Goal: Task Accomplishment & Management: Manage account settings

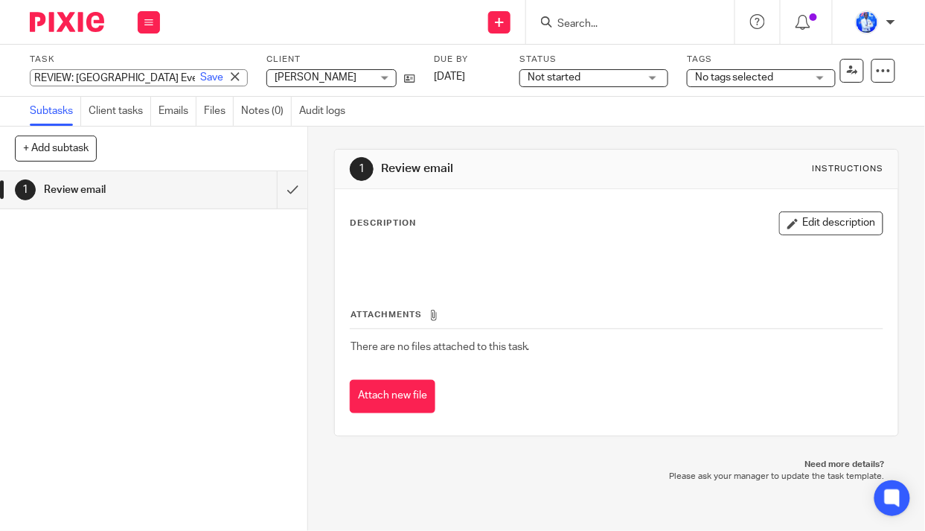
click at [124, 78] on div "REVIEW: [GEOGRAPHIC_DATA] Event Options Save REVIEW: [GEOGRAPHIC_DATA] Event Op…" at bounding box center [139, 77] width 218 height 17
type input "PREP: Dares Salam trip"
click at [200, 78] on link "Save" at bounding box center [211, 77] width 23 height 15
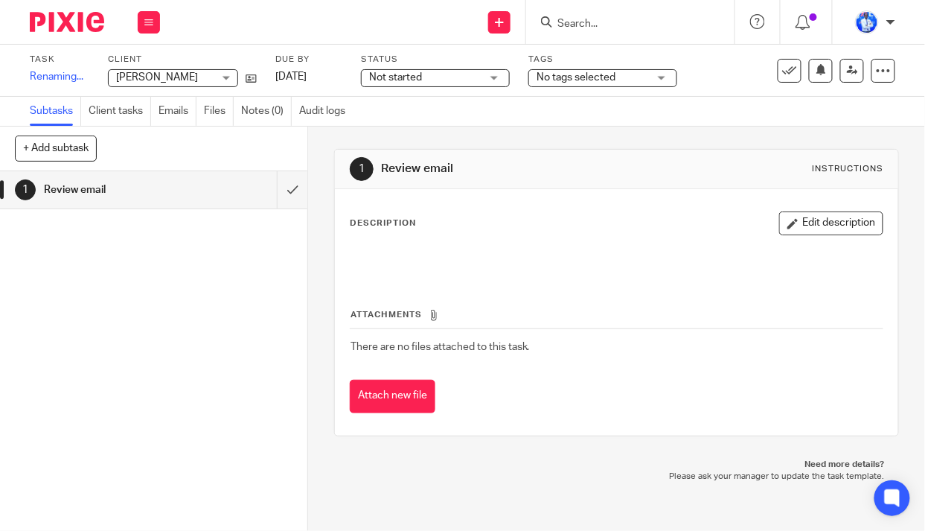
click at [198, 78] on span "[PERSON_NAME]" at bounding box center [157, 77] width 82 height 10
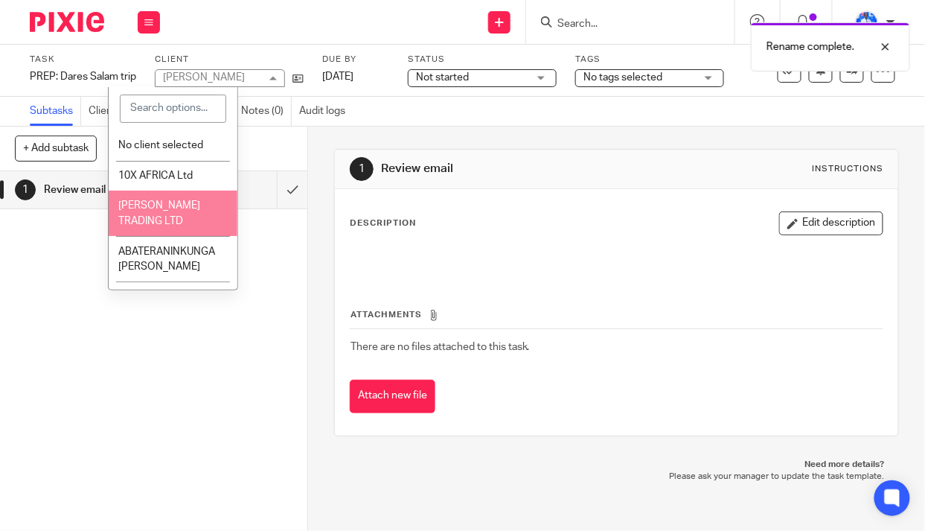
type input "j"
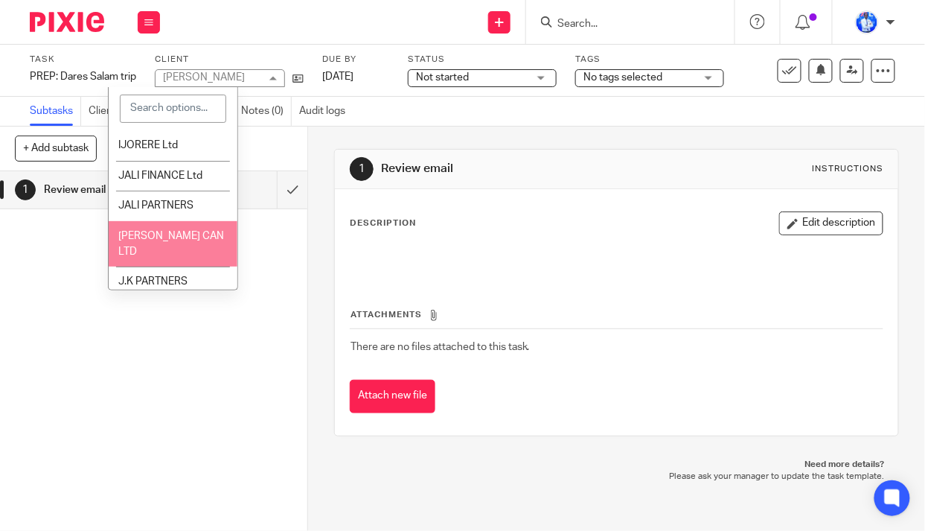
click at [416, 121] on div "Subtasks Client tasks Emails Files Notes (0) Audit logs" at bounding box center [462, 112] width 925 height 30
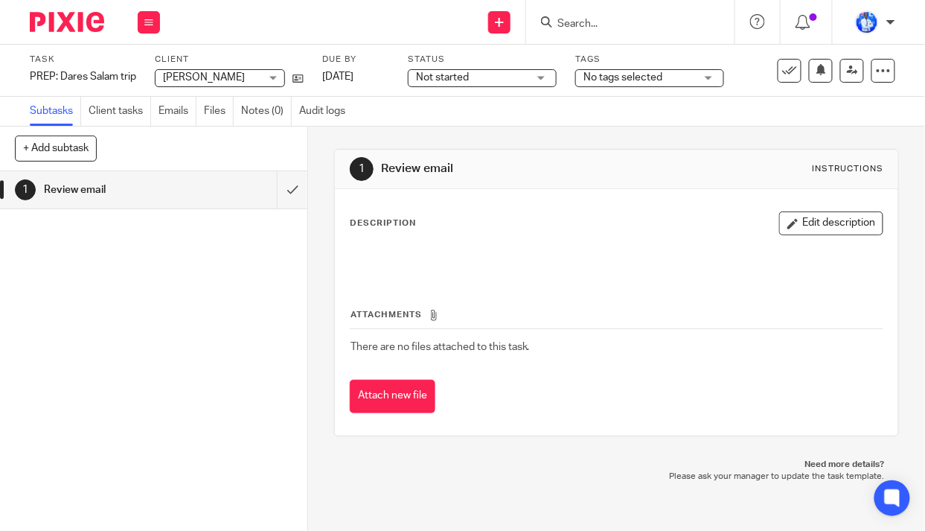
click at [456, 74] on span "Not started" at bounding box center [442, 77] width 53 height 10
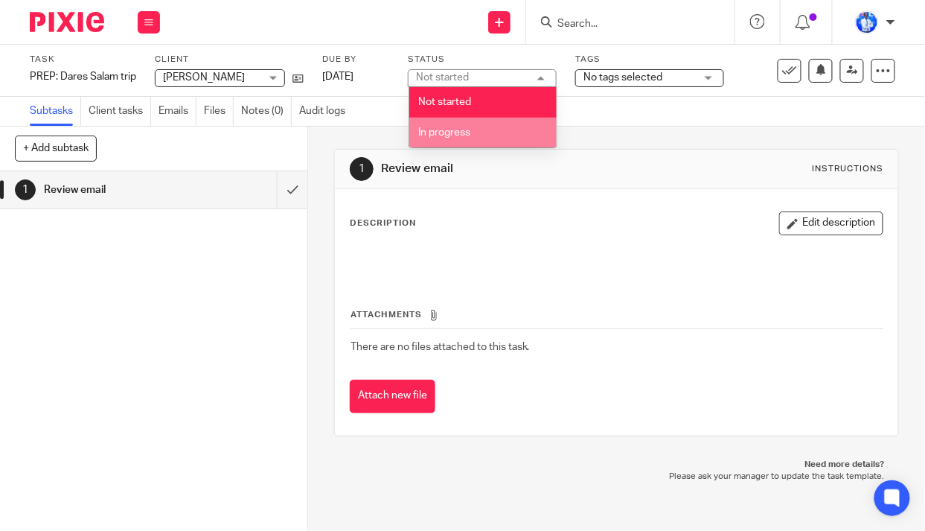
click at [461, 125] on li "In progress" at bounding box center [482, 133] width 147 height 31
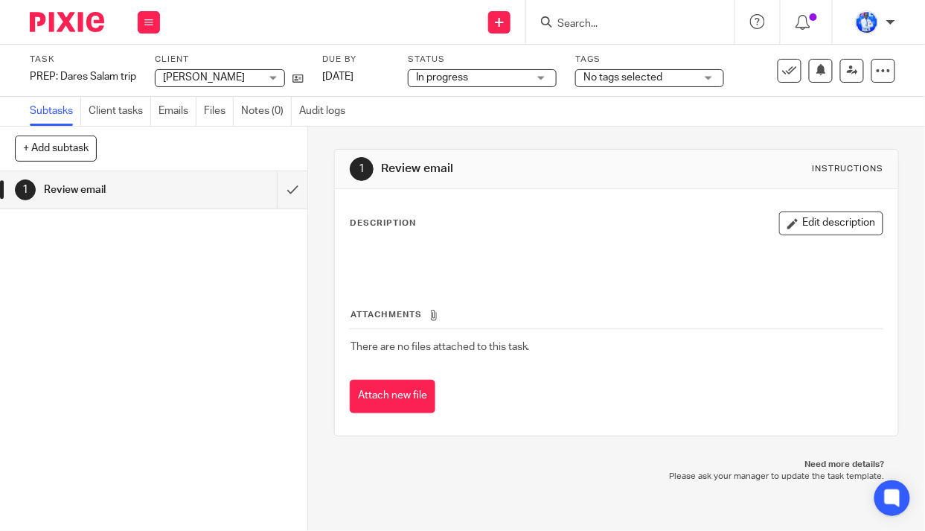
click at [625, 81] on span "No tags selected" at bounding box center [623, 77] width 79 height 10
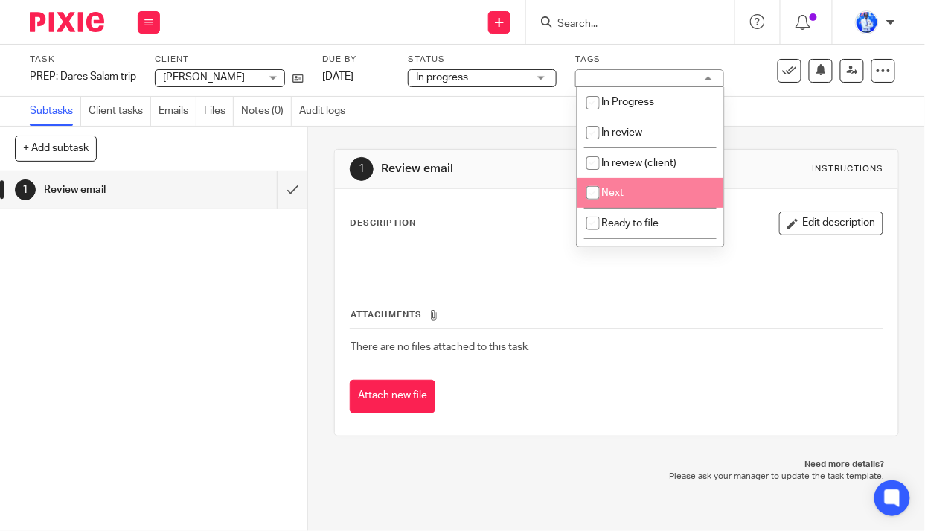
click at [618, 195] on span "Next" at bounding box center [613, 193] width 22 height 10
checkbox input "true"
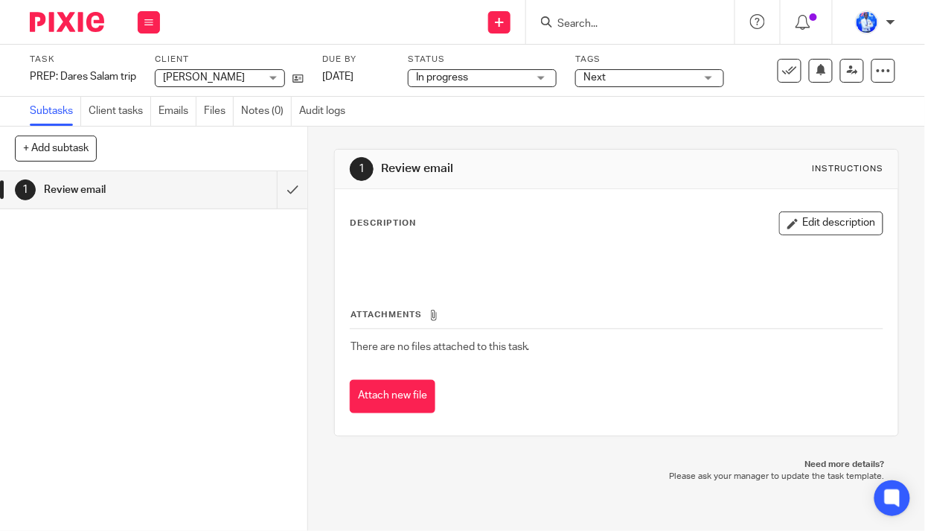
click at [394, 96] on div "Task PREP: Dares Salam trip Save PREP: Dares Salam trip 0 /1 Client FELIX NKUND…" at bounding box center [462, 71] width 925 height 52
click at [63, 147] on button "+ Add subtask" at bounding box center [56, 147] width 82 height 25
type input "Review: events options"
click at [273, 153] on p "+ Add" at bounding box center [270, 148] width 43 height 25
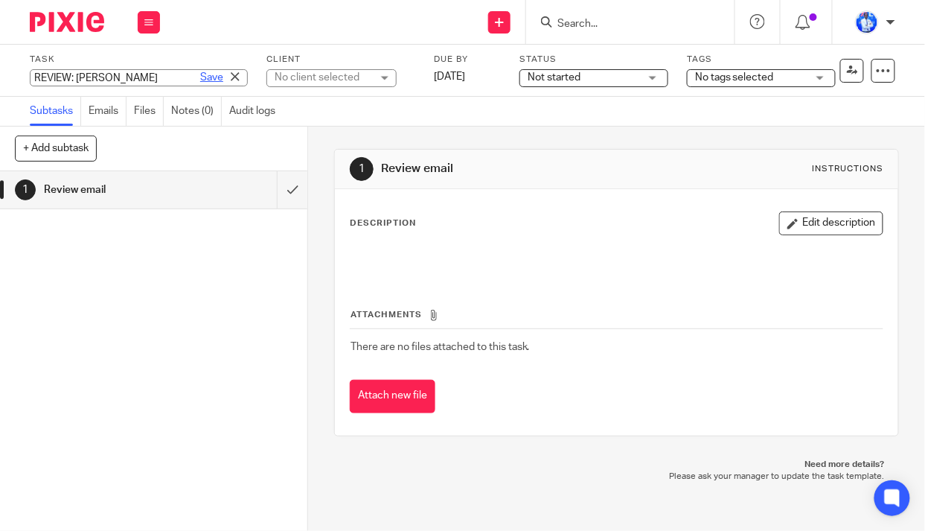
type input "REVIEW: Biz Dev"
click at [200, 78] on link "Save" at bounding box center [211, 77] width 23 height 15
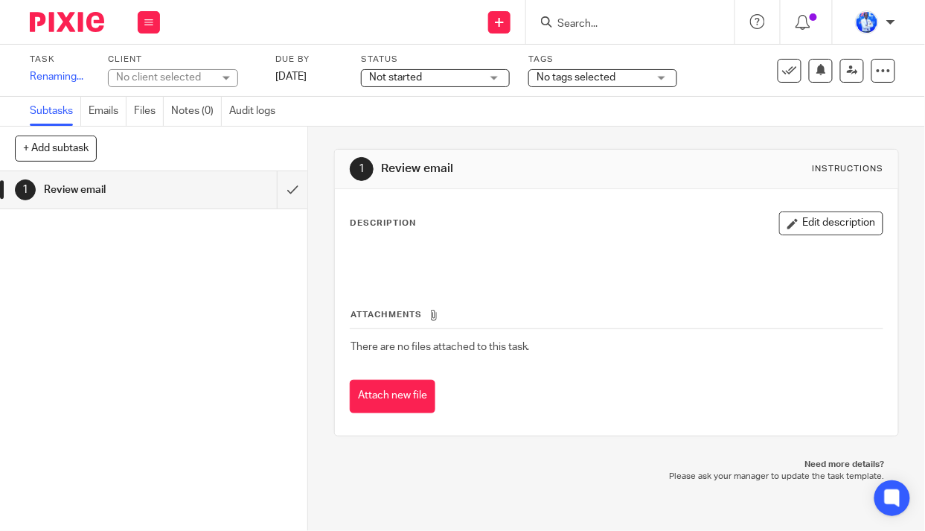
click at [214, 75] on div "No client selected" at bounding box center [173, 78] width 130 height 18
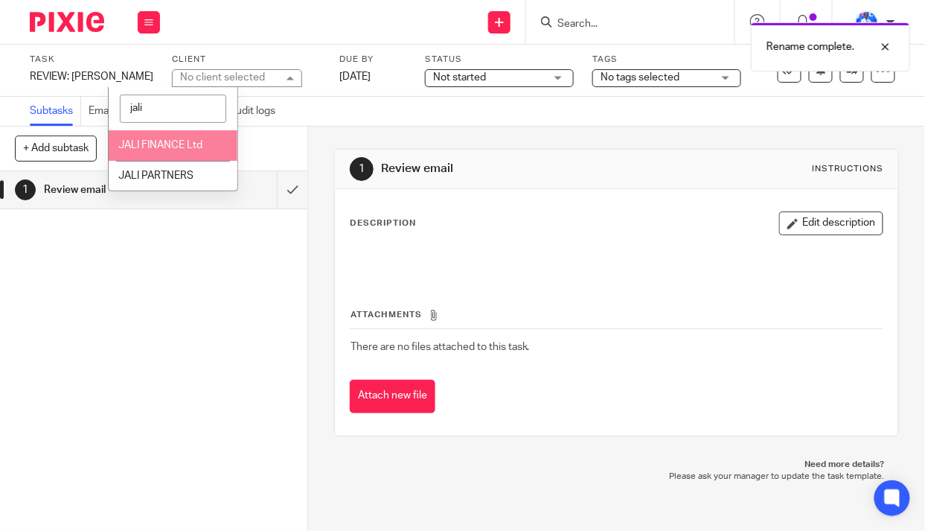
type input "jali"
click at [174, 147] on span "JALI FINANCE Ltd" at bounding box center [160, 145] width 84 height 10
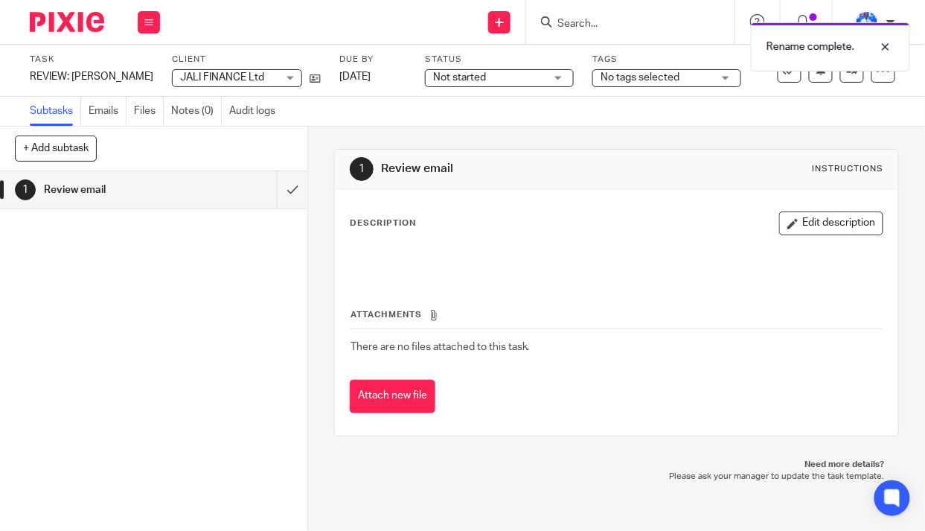
click at [456, 76] on span "Not started" at bounding box center [489, 78] width 112 height 16
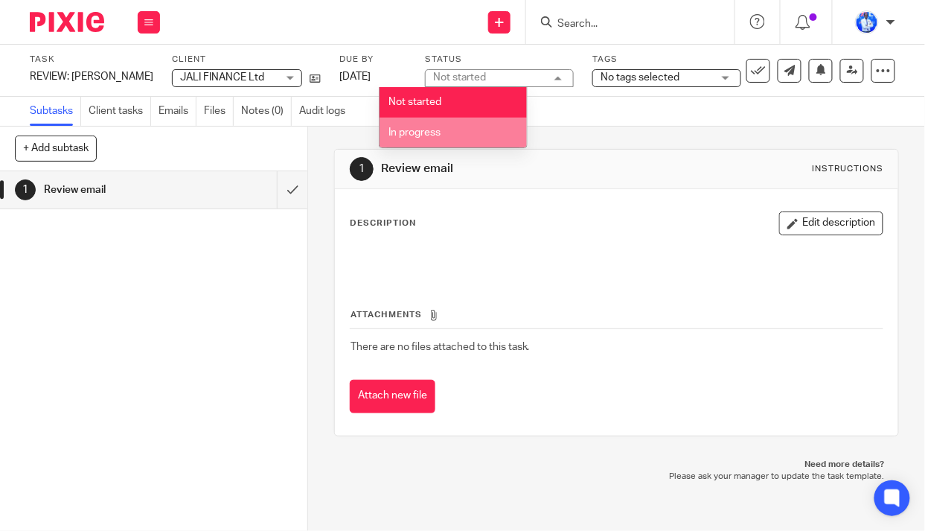
click at [450, 129] on li "In progress" at bounding box center [453, 133] width 147 height 31
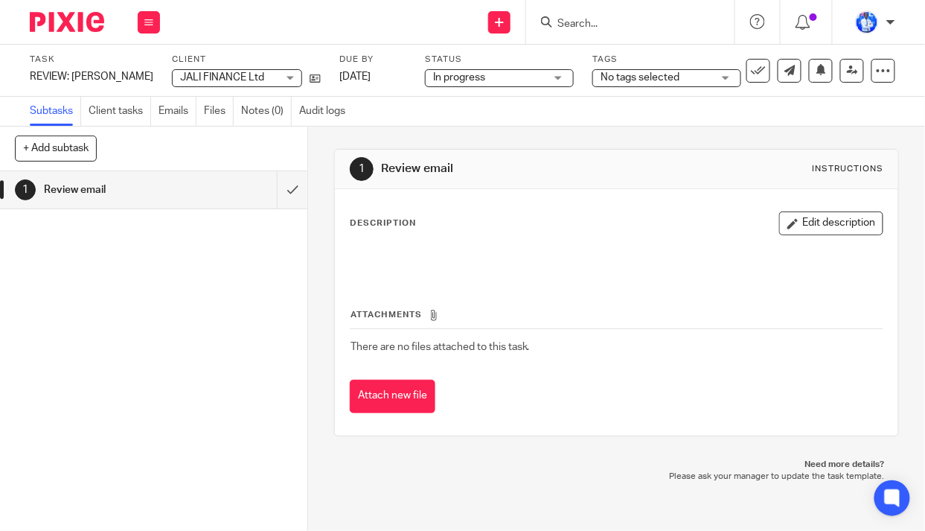
click at [627, 77] on span "No tags selected" at bounding box center [640, 77] width 79 height 10
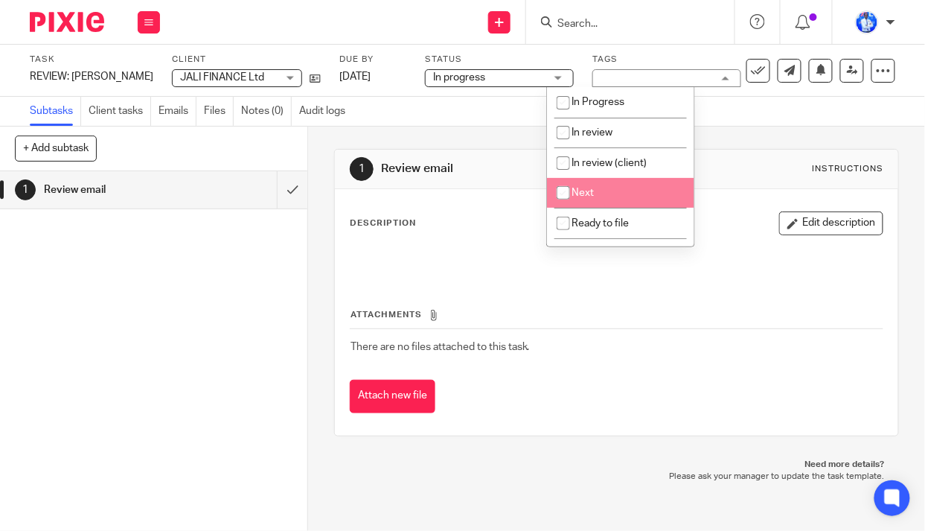
click at [583, 194] on span "Next" at bounding box center [583, 193] width 22 height 10
checkbox input "true"
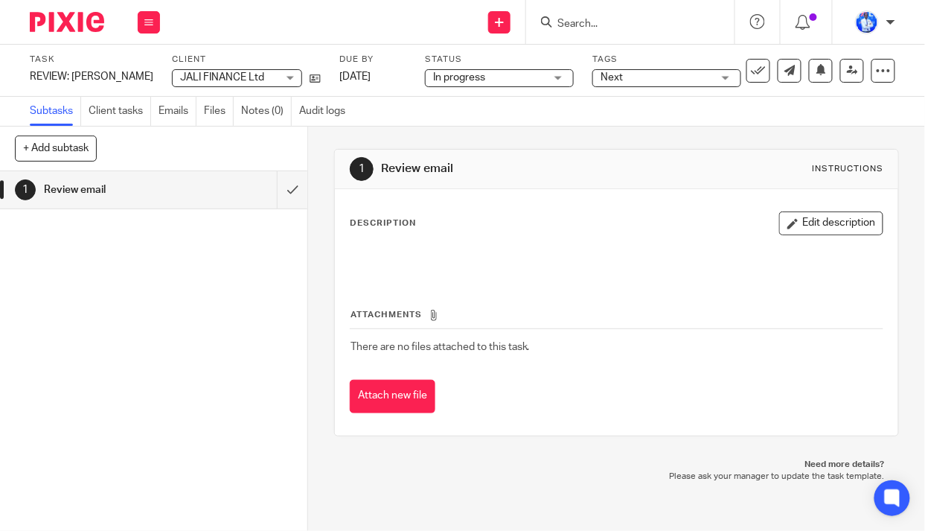
click at [475, 140] on div "1 Review email Instructions Description Edit description Attachments There are …" at bounding box center [617, 293] width 566 height 332
click at [76, 138] on button "+ Add subtask" at bounding box center [56, 147] width 82 height 25
drag, startPoint x: 82, startPoint y: 310, endPoint x: 94, endPoint y: 275, distance: 37.0
click at [83, 305] on div "1 Review email" at bounding box center [153, 350] width 307 height 359
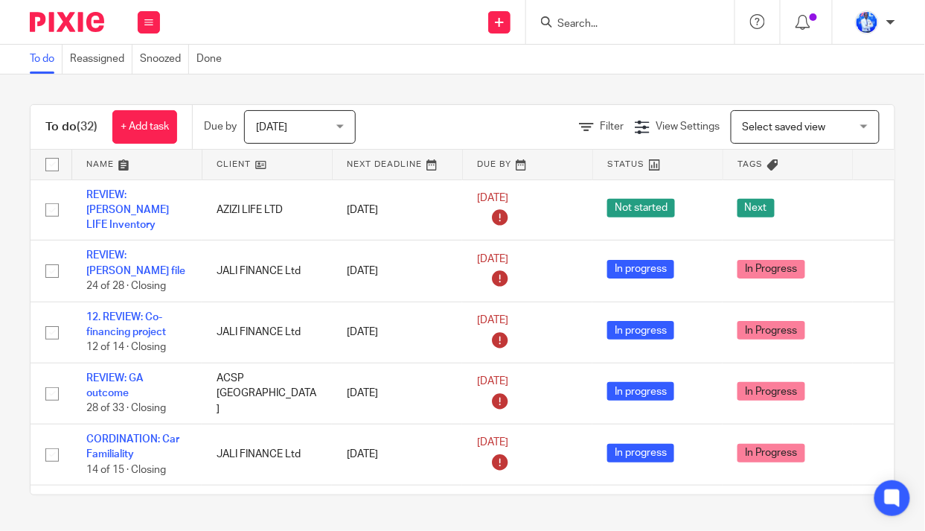
click at [113, 166] on link at bounding box center [137, 165] width 130 height 30
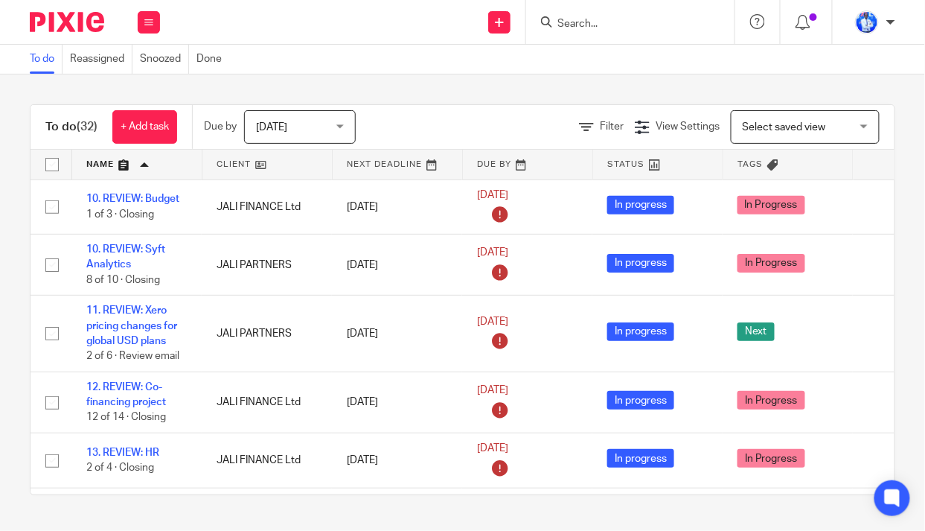
drag, startPoint x: 138, startPoint y: 196, endPoint x: 5, endPoint y: 205, distance: 132.8
click at [5, 205] on div "To do (32) + Add task Due by Today Today Today Tomorrow This week Next week Thi…" at bounding box center [462, 299] width 925 height 450
drag, startPoint x: 135, startPoint y: 402, endPoint x: 0, endPoint y: 322, distance: 157.5
click at [0, 322] on div "To do (32) + Add task Due by Today Today Today Tomorrow This week Next week Thi…" at bounding box center [462, 299] width 925 height 450
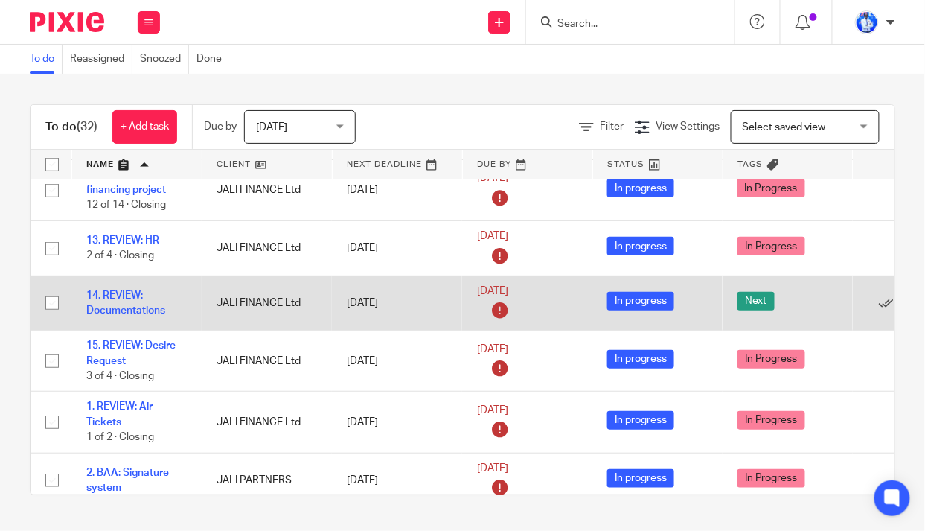
scroll to position [270, 0]
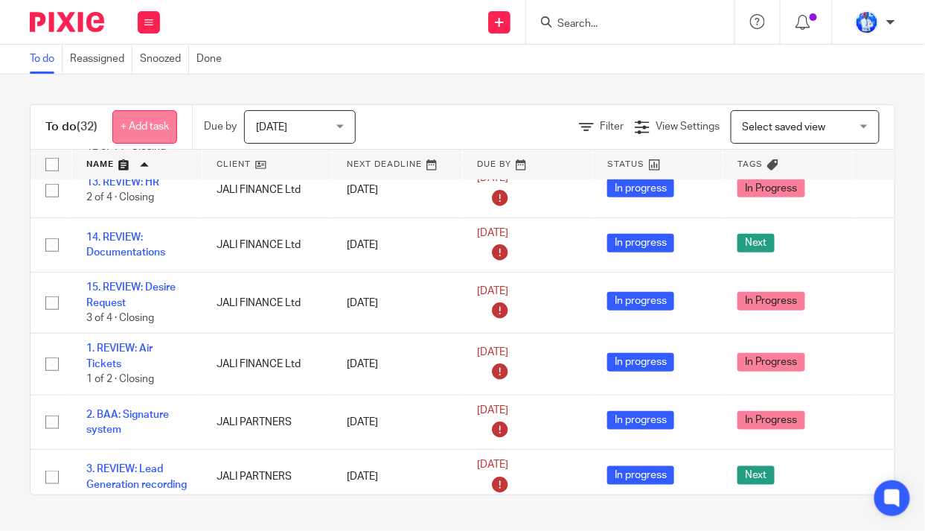
click at [156, 125] on link "+ Add task" at bounding box center [144, 126] width 65 height 33
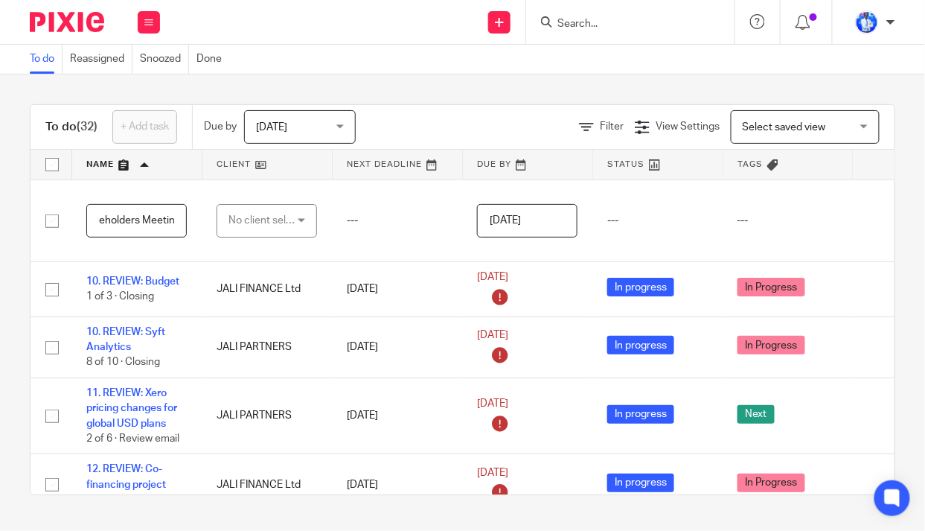
scroll to position [0, 68]
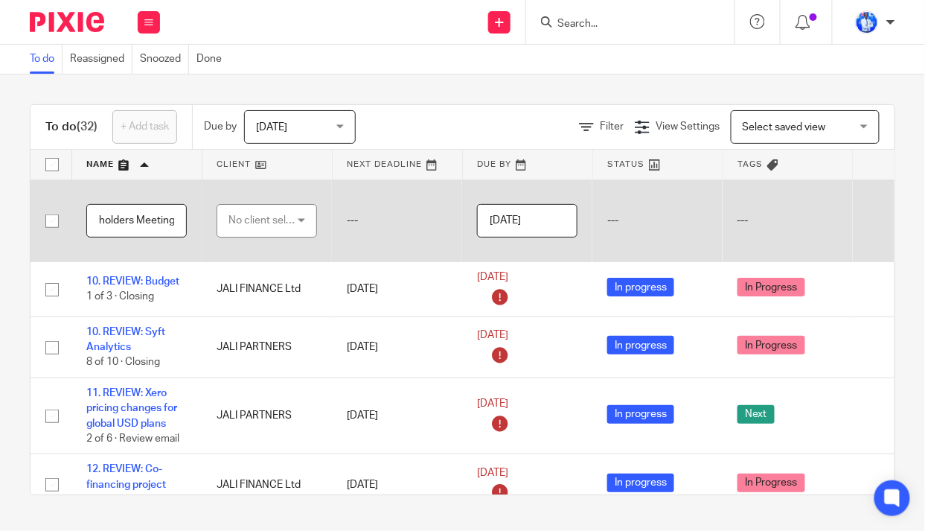
type input "1. PREP: Shareholders Meeting"
click at [267, 214] on div "No client selected" at bounding box center [264, 220] width 70 height 31
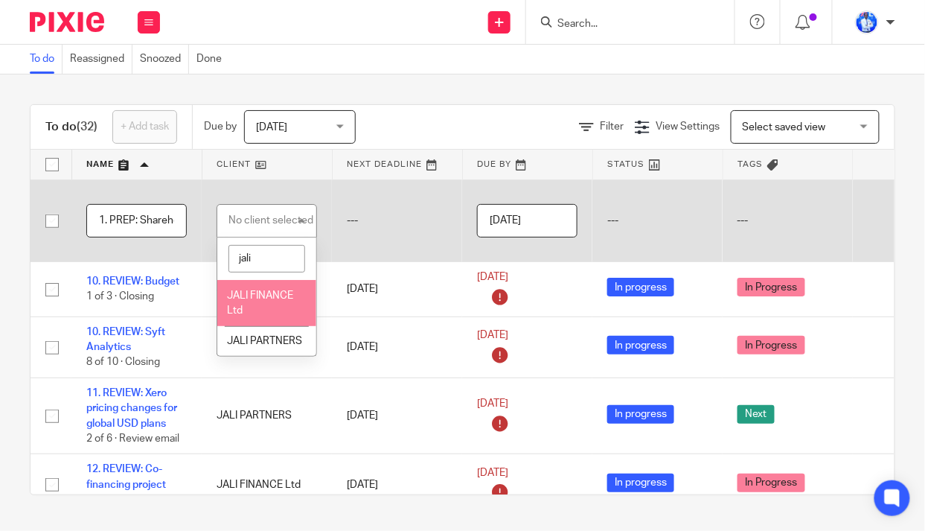
type input "jali"
click at [259, 312] on li "JALI FINANCE Ltd" at bounding box center [266, 302] width 99 height 45
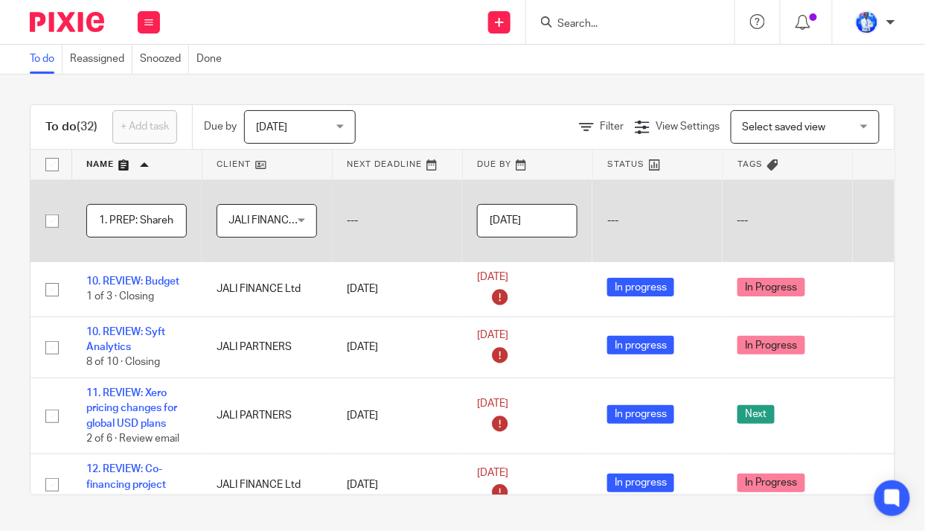
scroll to position [0, 118]
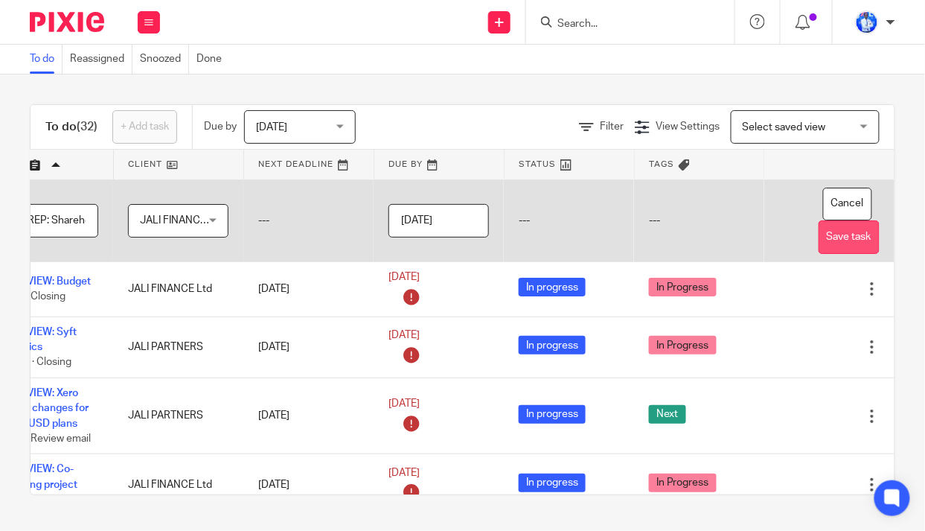
click at [841, 240] on button "Save task" at bounding box center [849, 236] width 61 height 33
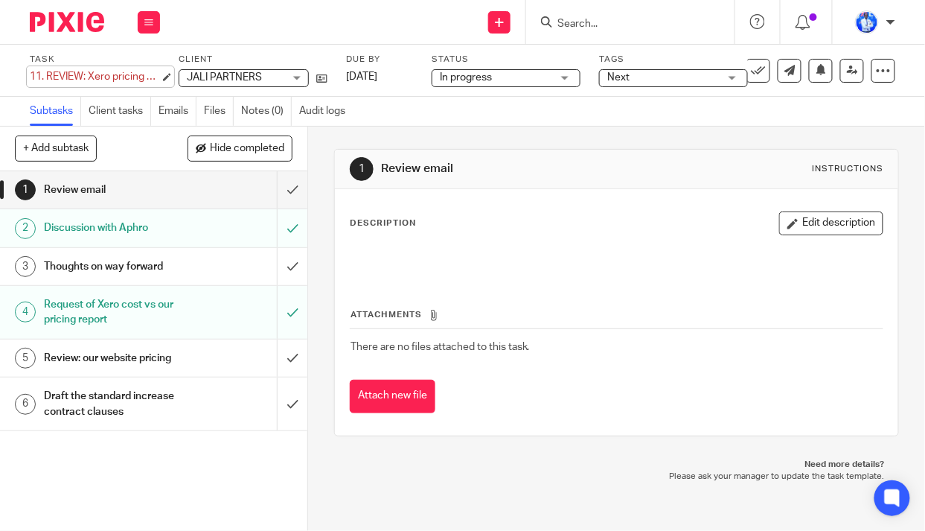
click at [48, 74] on div "11. REVIEW: Xero pricing changes for global USD plans Save 11. REVIEW: Xero pri…" at bounding box center [95, 76] width 130 height 15
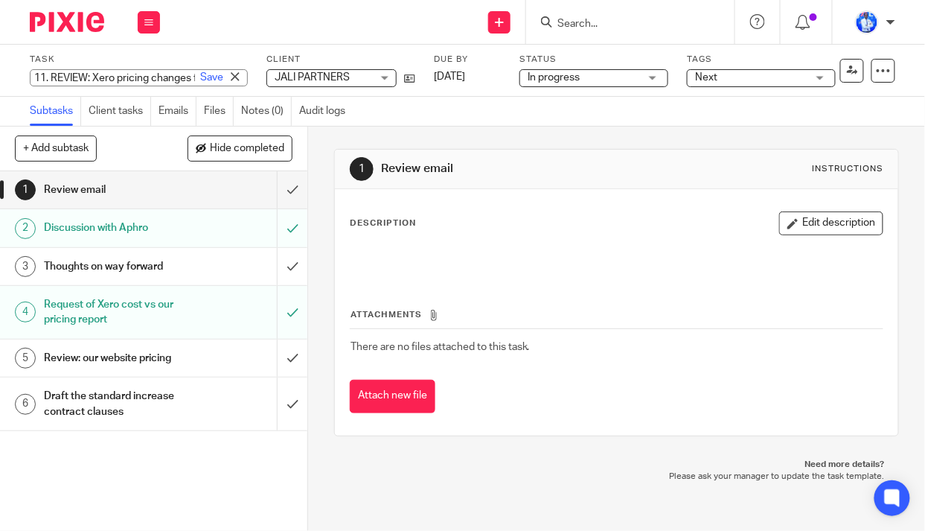
click at [50, 76] on input "11. REVIEW: Xero pricing changes for global USD plans" at bounding box center [139, 77] width 218 height 17
type input "REVIEW: Xero pricing changes for global USD plans"
click at [200, 71] on link "Save" at bounding box center [211, 77] width 23 height 15
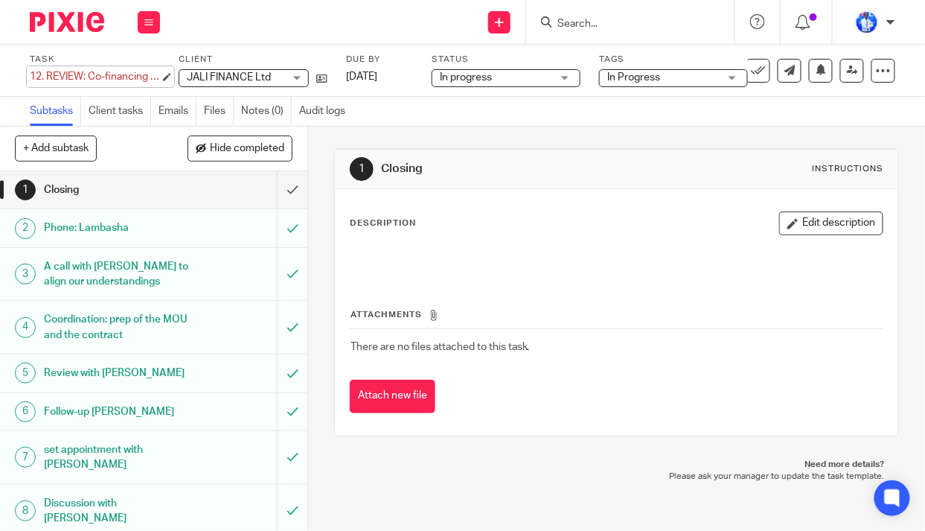
click at [39, 77] on div "12. REVIEW: Co-financing project Save 12. REVIEW: Co-financing project" at bounding box center [95, 76] width 130 height 15
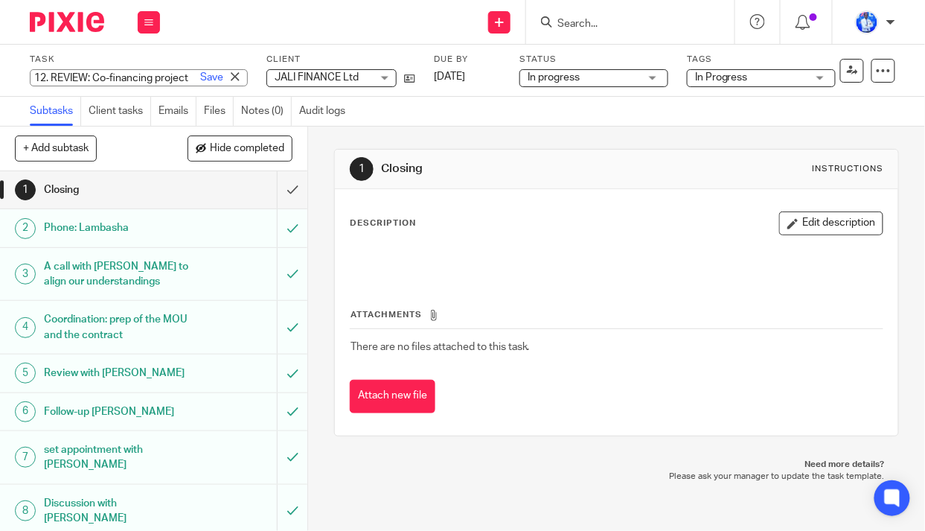
click at [44, 77] on input "12. REVIEW: Co-financing project" at bounding box center [139, 77] width 218 height 17
type input "15. REVIEW: Co-financing project"
click at [200, 75] on link "Save" at bounding box center [211, 77] width 23 height 15
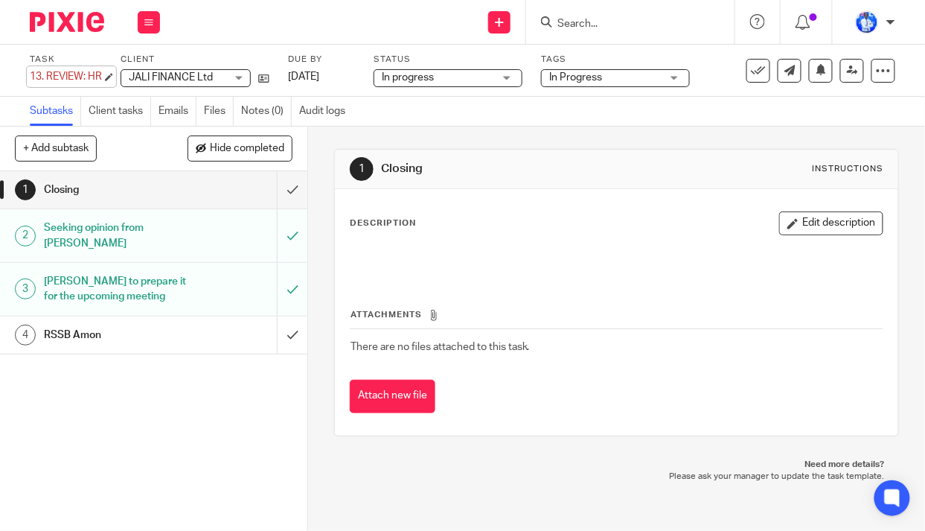
click at [46, 74] on div "13. REVIEW: HR Save 13. REVIEW: HR" at bounding box center [66, 76] width 72 height 15
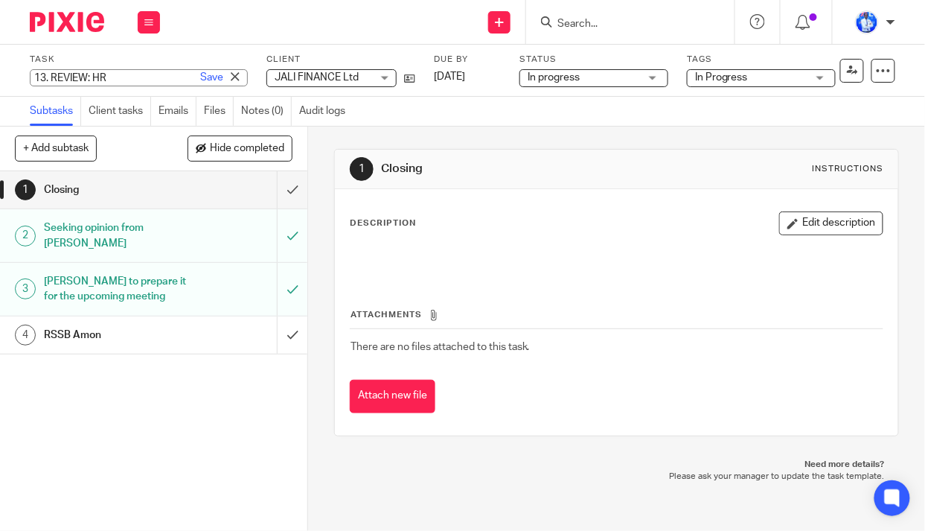
click at [53, 77] on input "13. REVIEW: HR" at bounding box center [139, 77] width 218 height 17
type input "REVIEW: HR"
click at [200, 77] on link "Save" at bounding box center [211, 77] width 23 height 15
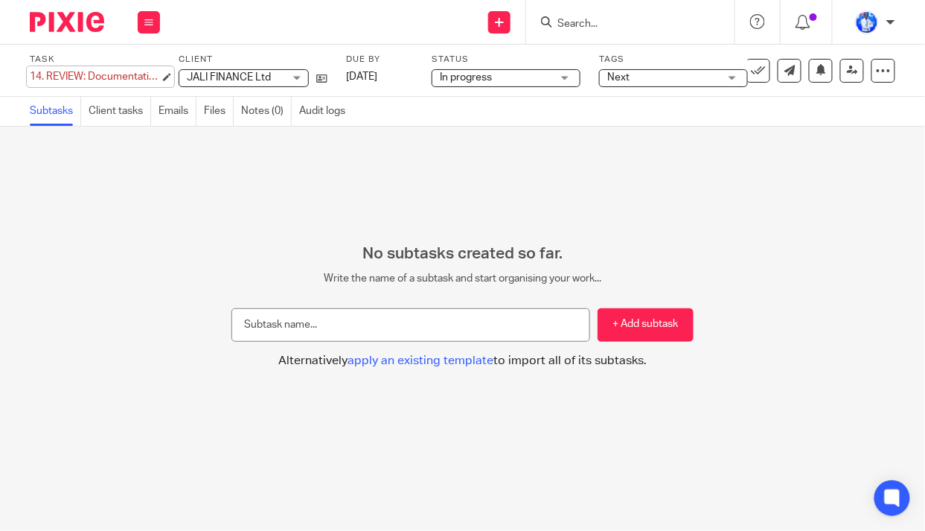
click at [51, 76] on div "14. REVIEW: Documentations Save 14. REVIEW: Documentations" at bounding box center [95, 76] width 130 height 15
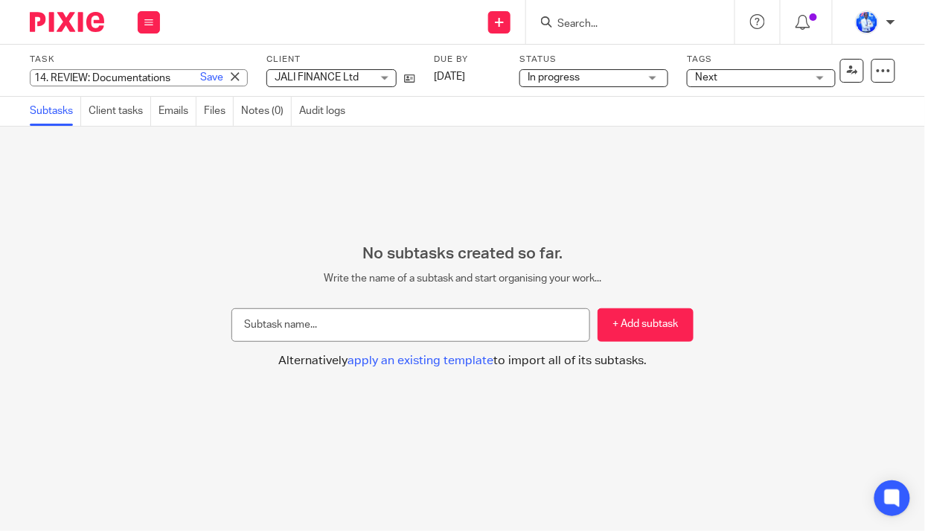
click at [51, 78] on input "14. REVIEW: Documentations" at bounding box center [139, 77] width 218 height 17
type input "REVIEW: Documentations"
click at [200, 78] on link "Save" at bounding box center [211, 77] width 23 height 15
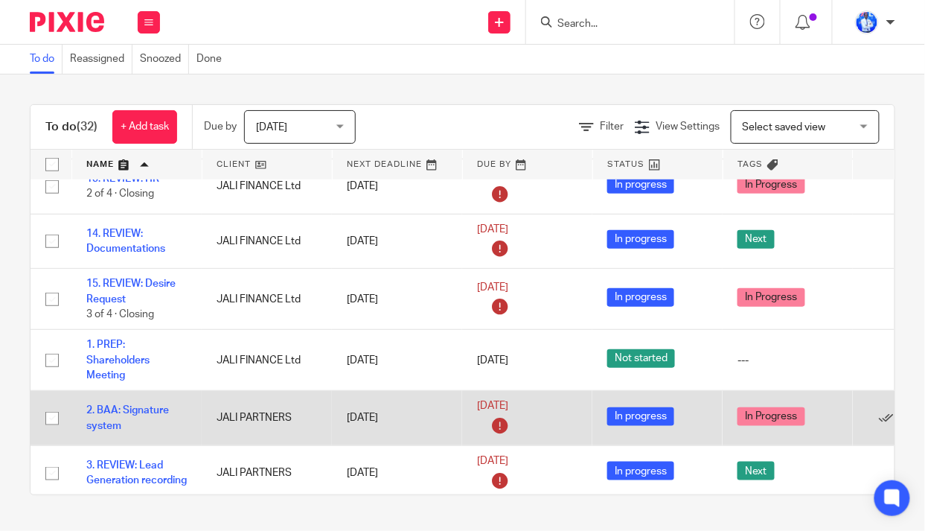
scroll to position [338, 0]
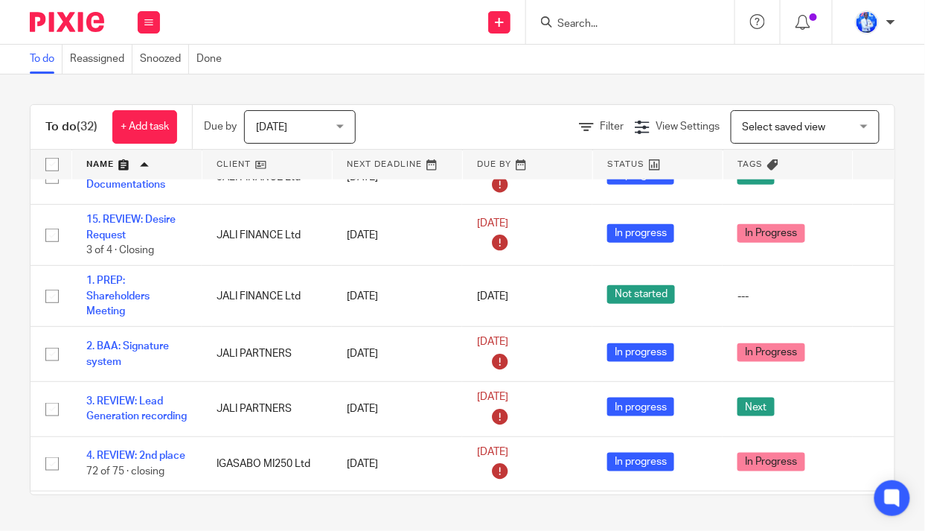
drag, startPoint x: 124, startPoint y: 406, endPoint x: 2, endPoint y: 390, distance: 122.4
click at [0, 390] on div "To do (32) + Add task Due by Today Today Today Tomorrow This week Next week Thi…" at bounding box center [462, 299] width 925 height 450
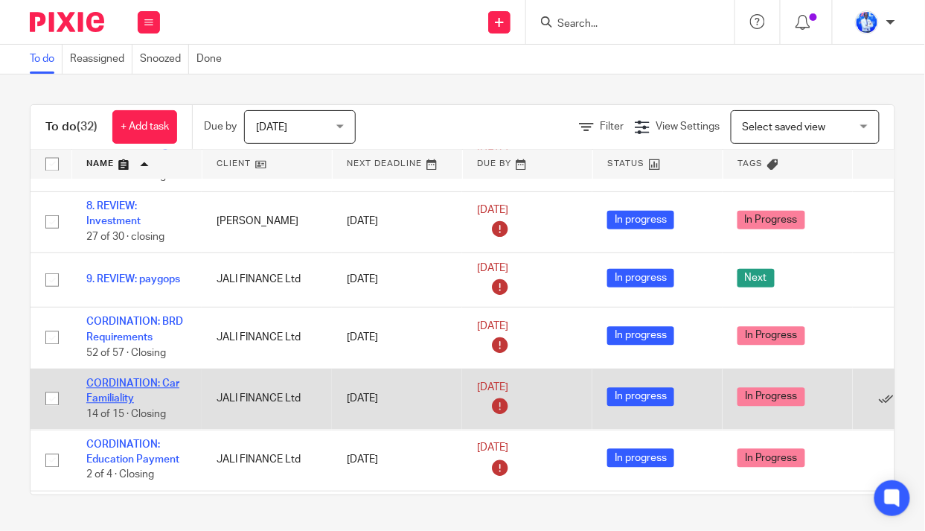
scroll to position [811, 0]
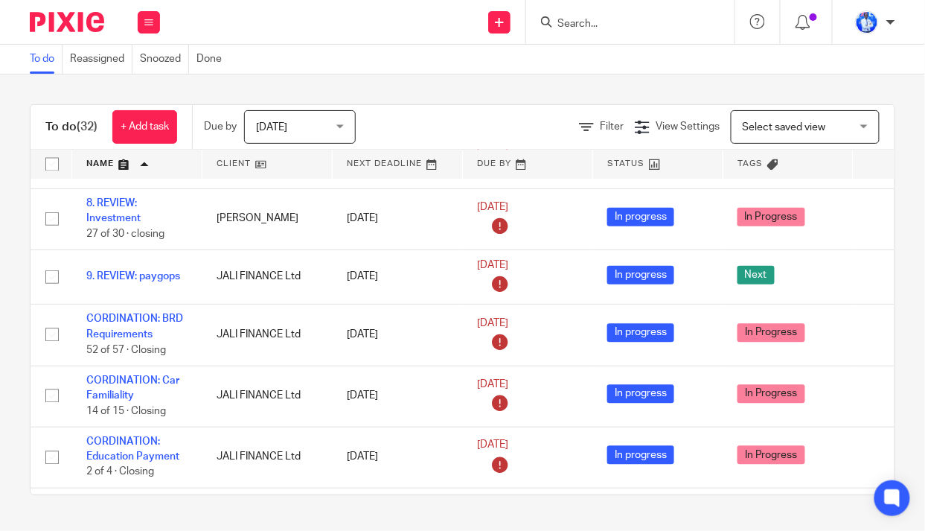
drag, startPoint x: 120, startPoint y: 343, endPoint x: 0, endPoint y: 327, distance: 120.8
click at [0, 327] on div "To do (32) + Add task Due by Today Today Today Tomorrow This week Next week Thi…" at bounding box center [462, 299] width 925 height 450
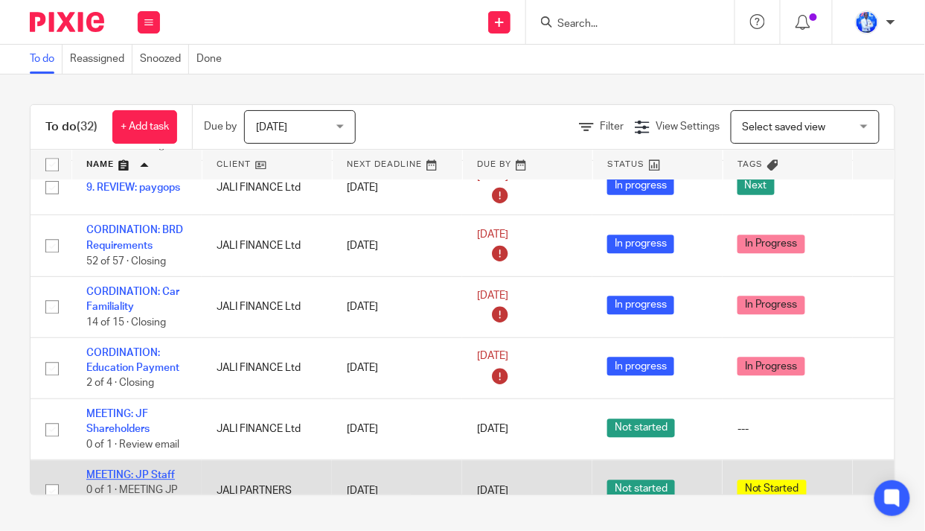
scroll to position [947, 0]
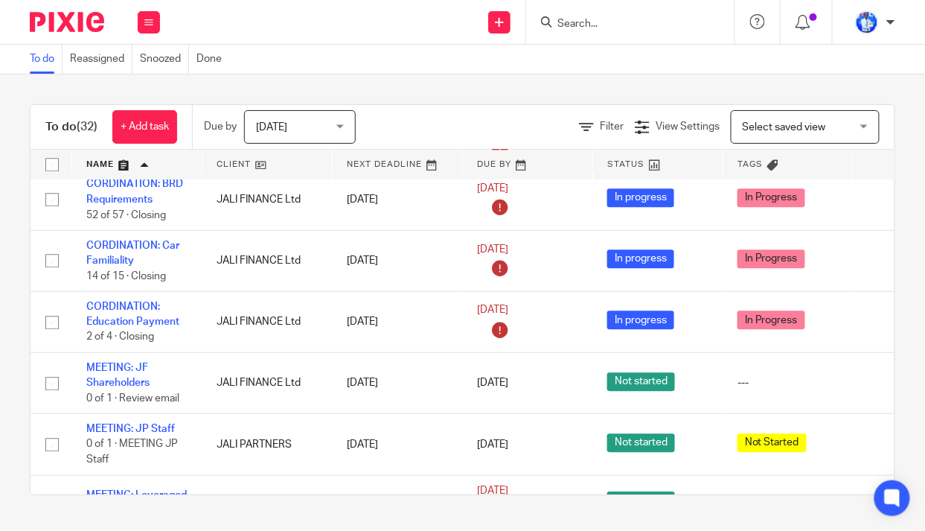
drag, startPoint x: 133, startPoint y: 330, endPoint x: 0, endPoint y: 346, distance: 134.2
click at [0, 346] on div "To do (32) + Add task Due by Today Today Today Tomorrow This week Next week Thi…" at bounding box center [462, 299] width 925 height 450
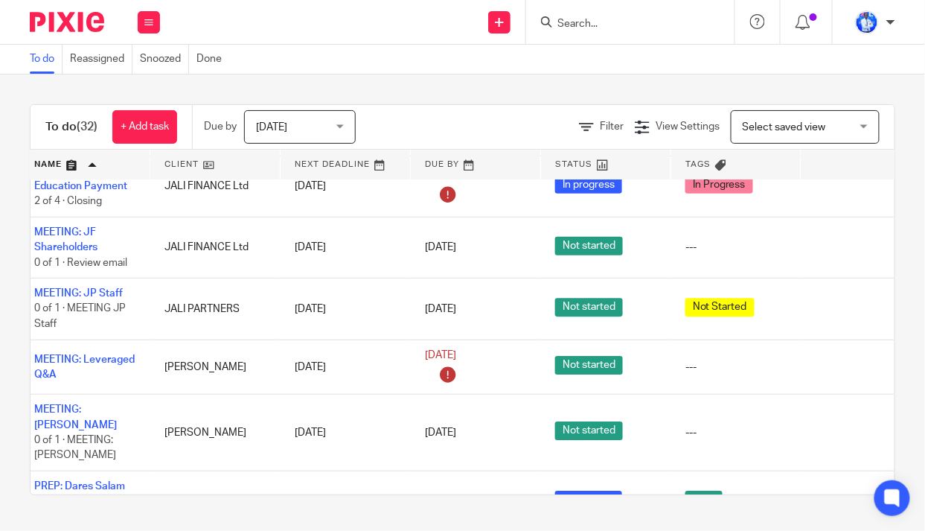
scroll to position [1082, 118]
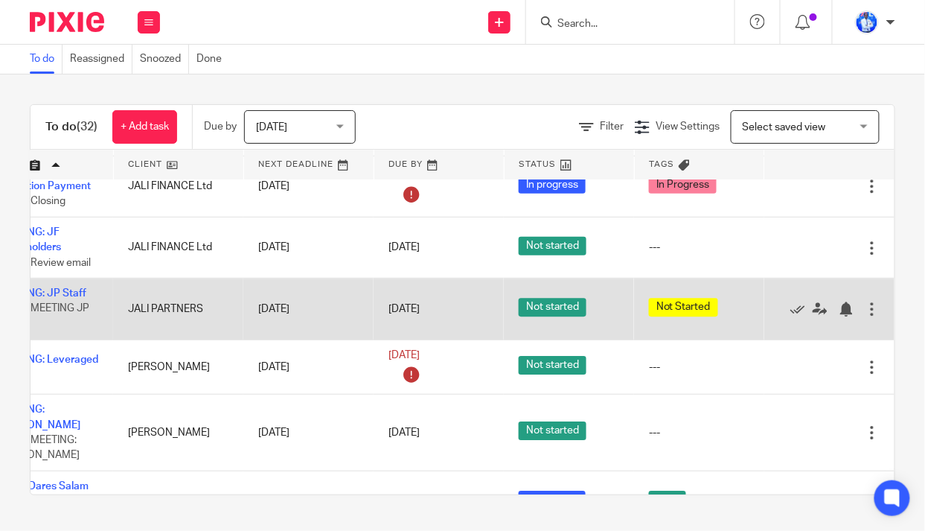
click at [865, 316] on div at bounding box center [872, 308] width 15 height 15
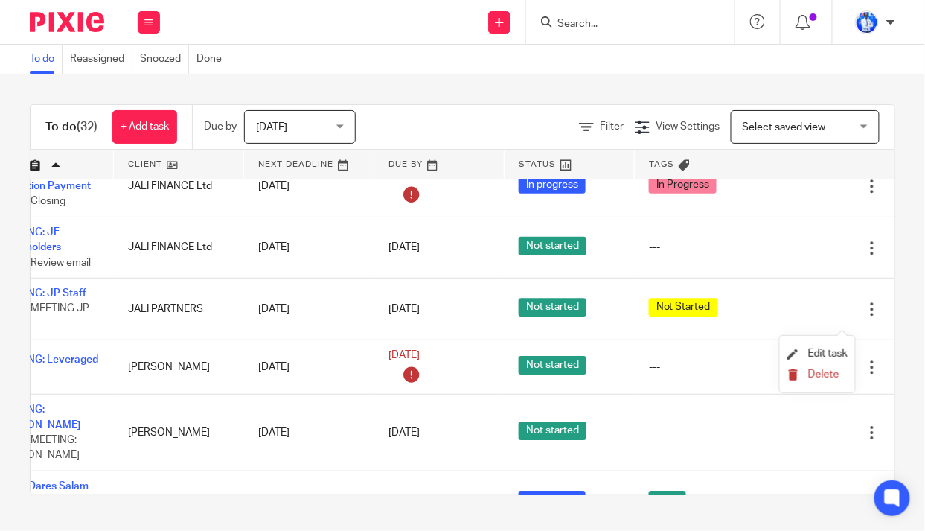
click at [798, 378] on icon "submit" at bounding box center [792, 374] width 11 height 11
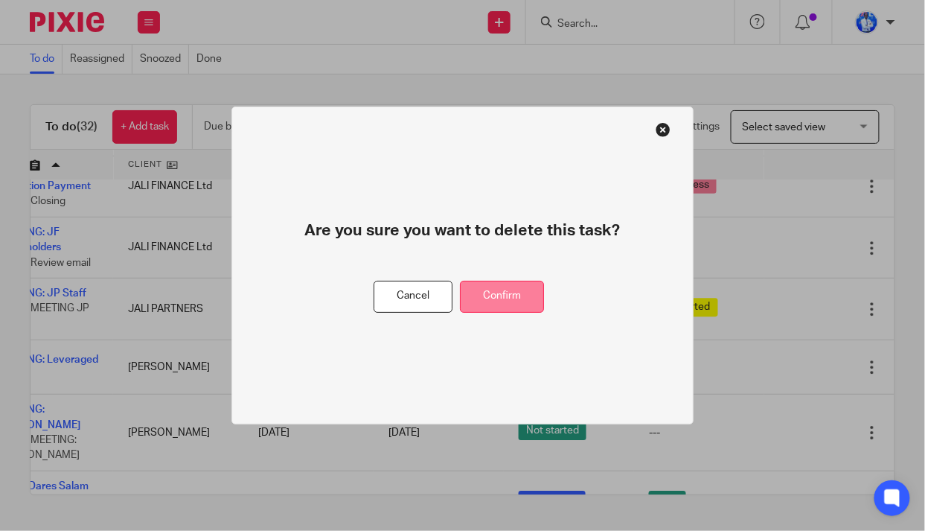
click at [488, 299] on button "Confirm" at bounding box center [502, 297] width 84 height 32
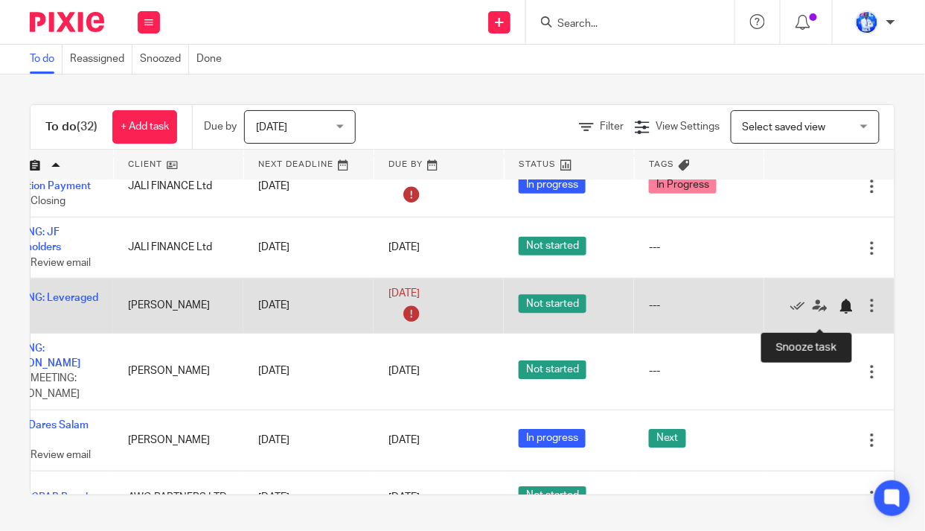
click at [839, 313] on div at bounding box center [846, 305] width 15 height 15
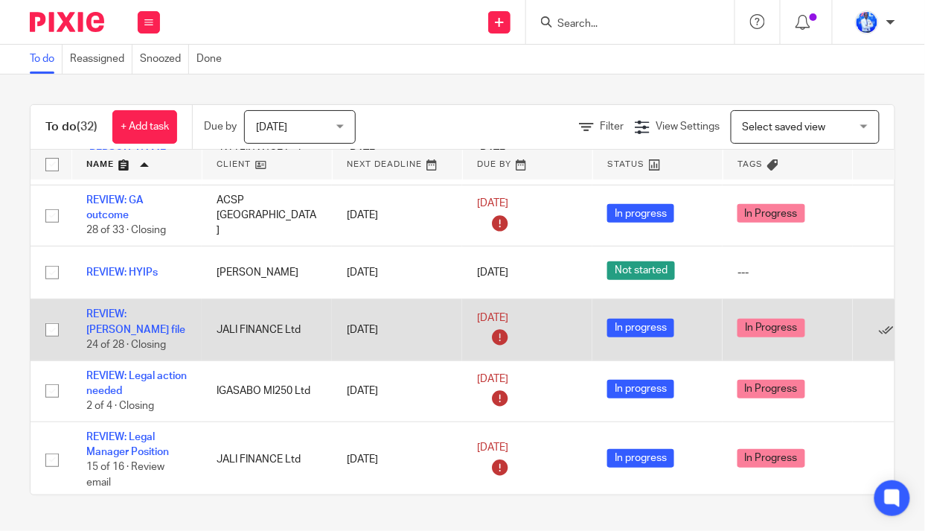
scroll to position [1500, 0]
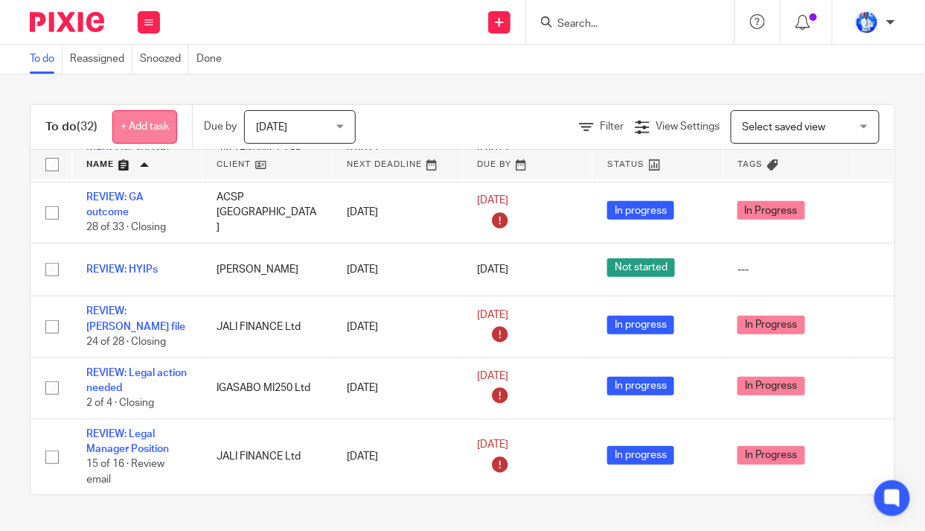
click at [154, 130] on link "+ Add task" at bounding box center [144, 126] width 65 height 33
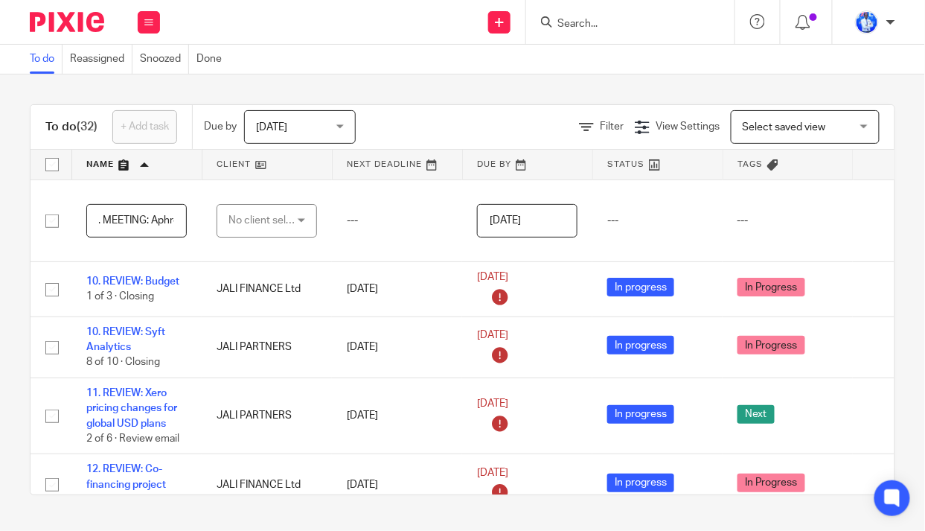
scroll to position [0, 13]
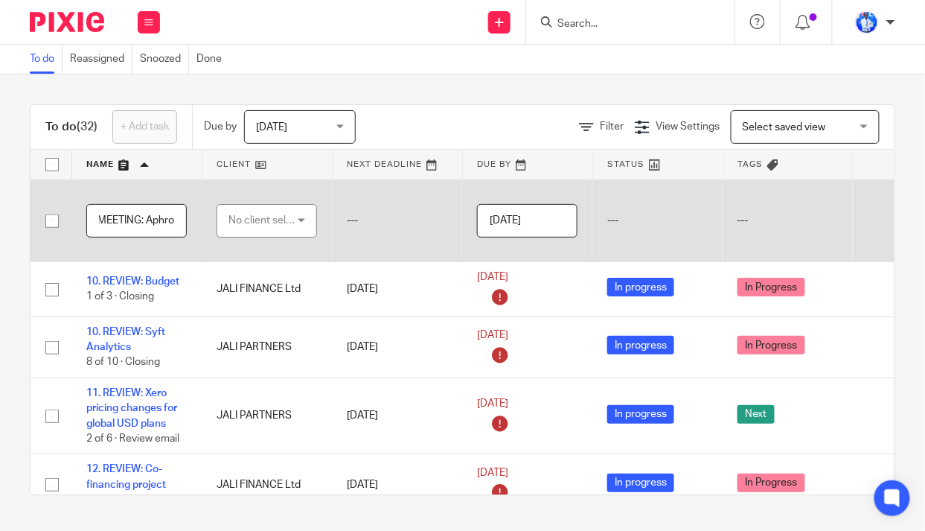
type input "6. MEETING: Aphro"
click at [268, 224] on div "No client selected" at bounding box center [264, 220] width 70 height 31
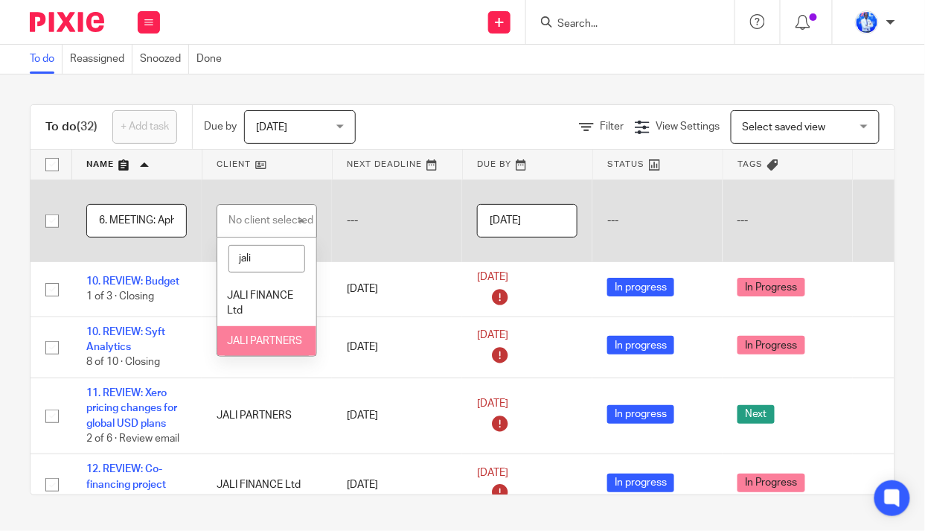
type input "jali"
click at [249, 348] on li "JALI PARTNERS" at bounding box center [266, 341] width 99 height 31
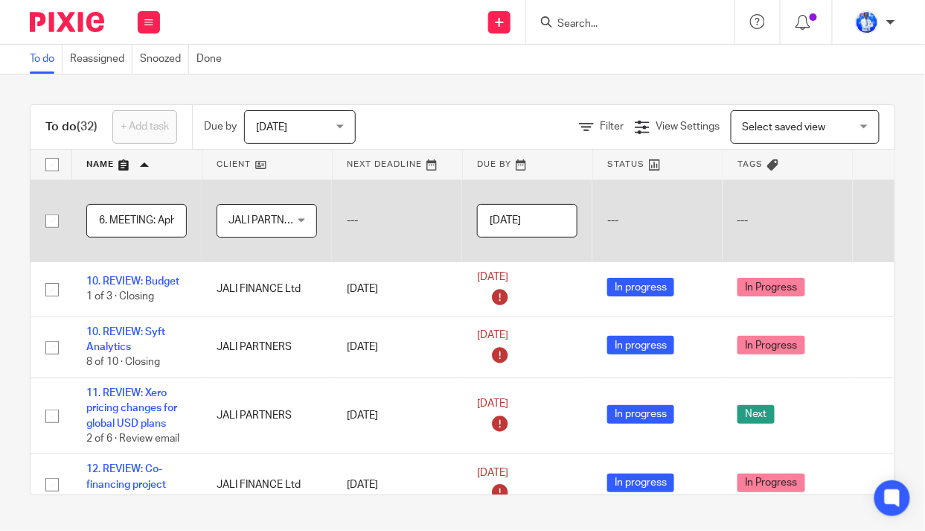
scroll to position [0, 118]
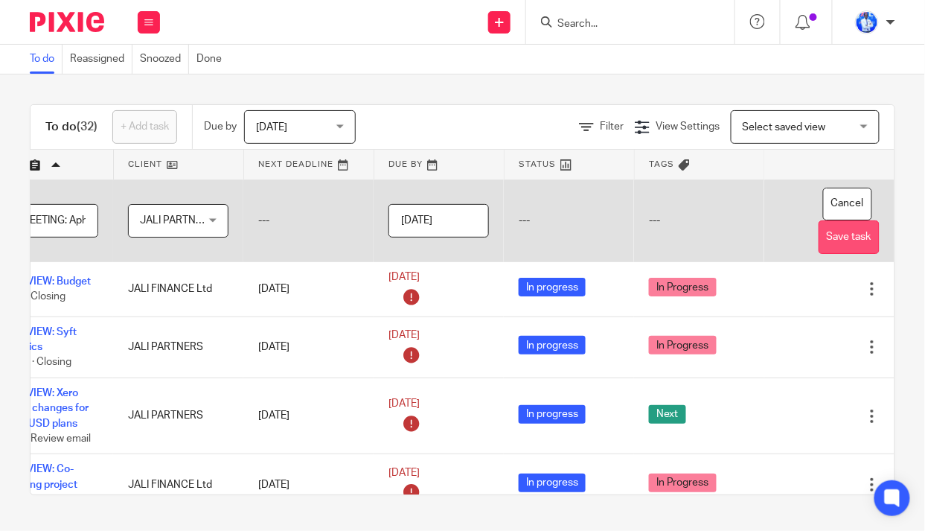
click at [822, 234] on button "Save task" at bounding box center [849, 236] width 61 height 33
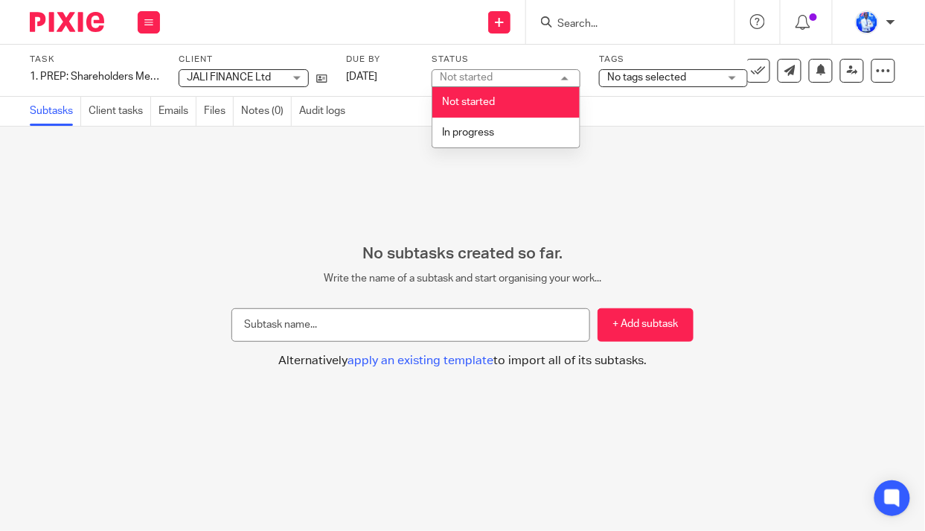
click at [488, 132] on span "In progress" at bounding box center [468, 132] width 52 height 10
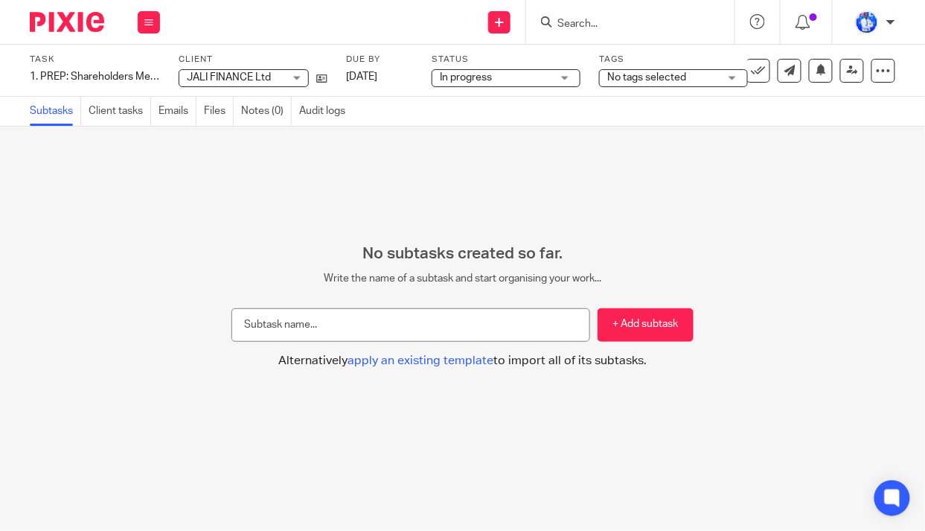
click at [680, 73] on span "No tags selected" at bounding box center [646, 77] width 79 height 10
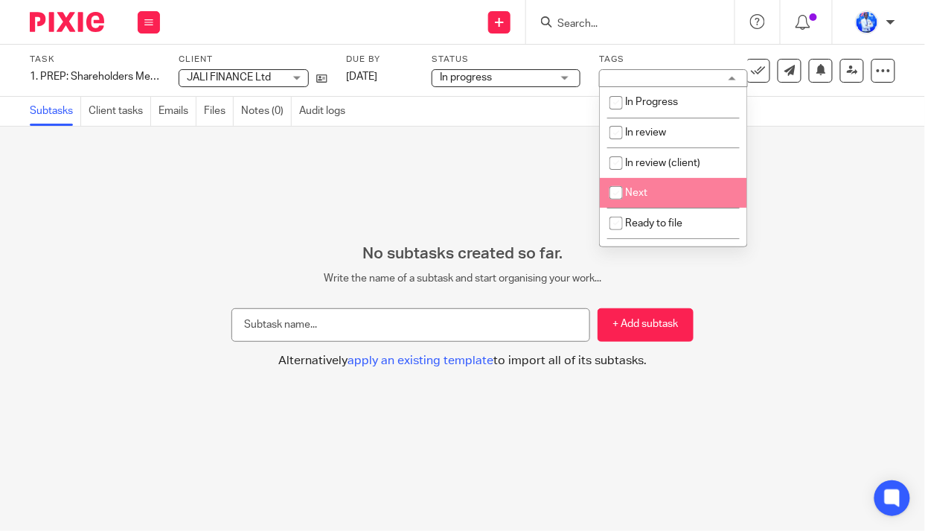
click at [643, 197] on span "Next" at bounding box center [636, 193] width 22 height 10
checkbox input "true"
click at [383, 188] on div "No subtasks created so far. Write the name of a subtask and start organising yo…" at bounding box center [462, 329] width 925 height 404
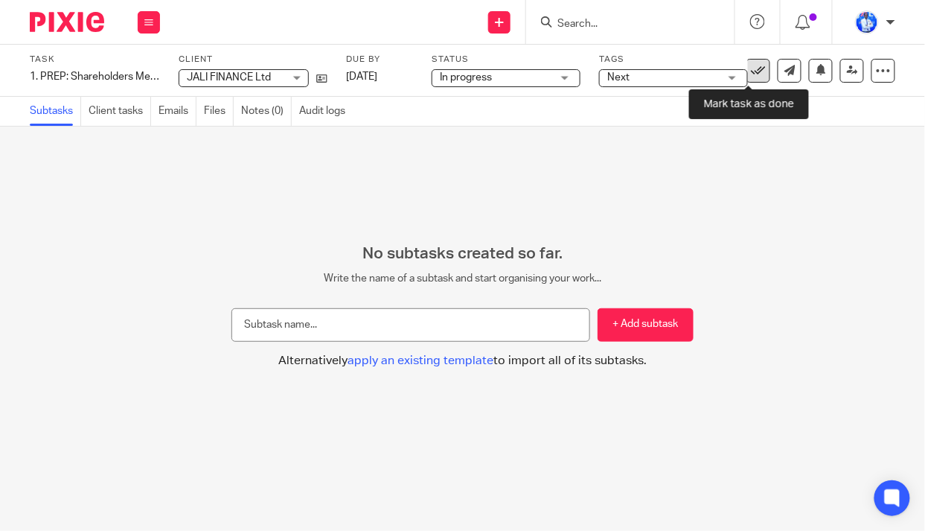
click at [755, 71] on icon at bounding box center [758, 70] width 15 height 15
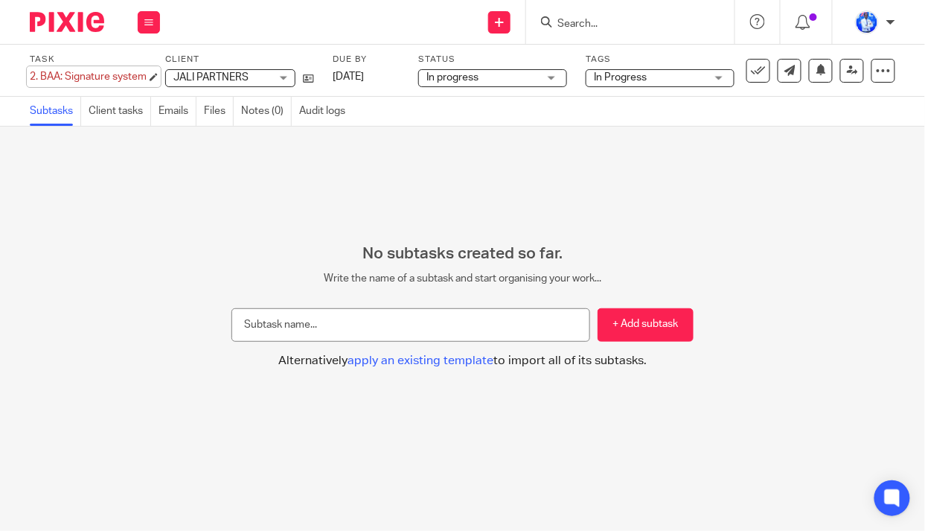
click at [33, 75] on div "2. BAA: Signature system Save 2. BAA: Signature system" at bounding box center [88, 76] width 117 height 15
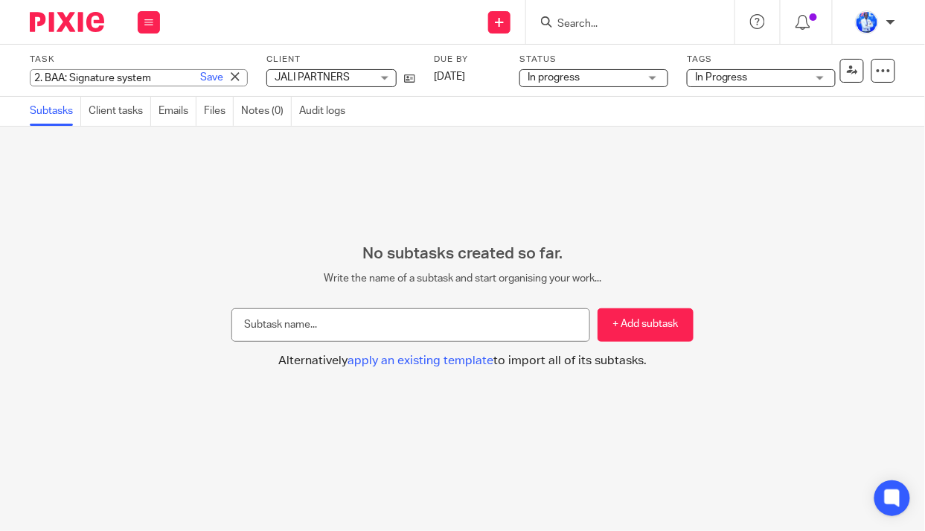
click at [40, 77] on input "2. BAA: Signature system" at bounding box center [139, 77] width 218 height 17
type input "5. BAA: Signature system"
click at [200, 78] on link "Save" at bounding box center [211, 77] width 23 height 15
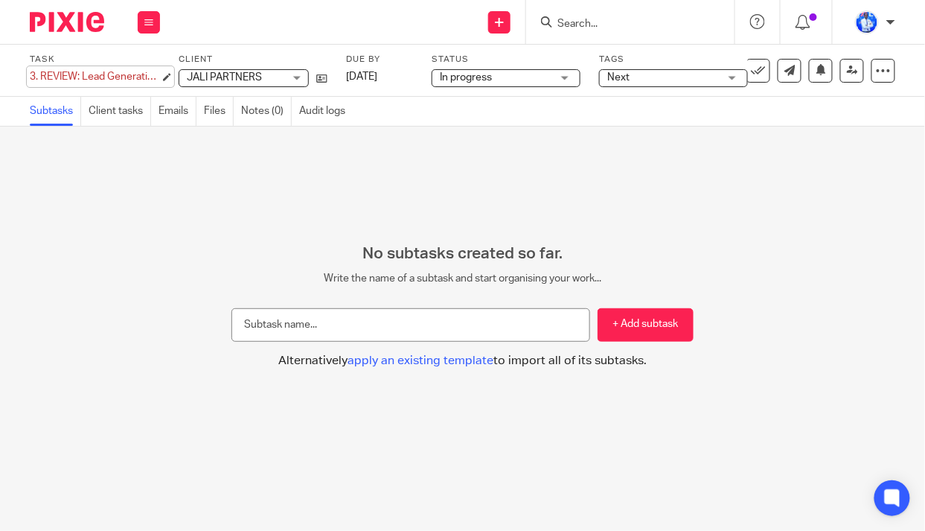
click at [36, 75] on div "3. REVIEW: Lead Generation recording Save 3. REVIEW: Lead Generation recording" at bounding box center [95, 76] width 130 height 15
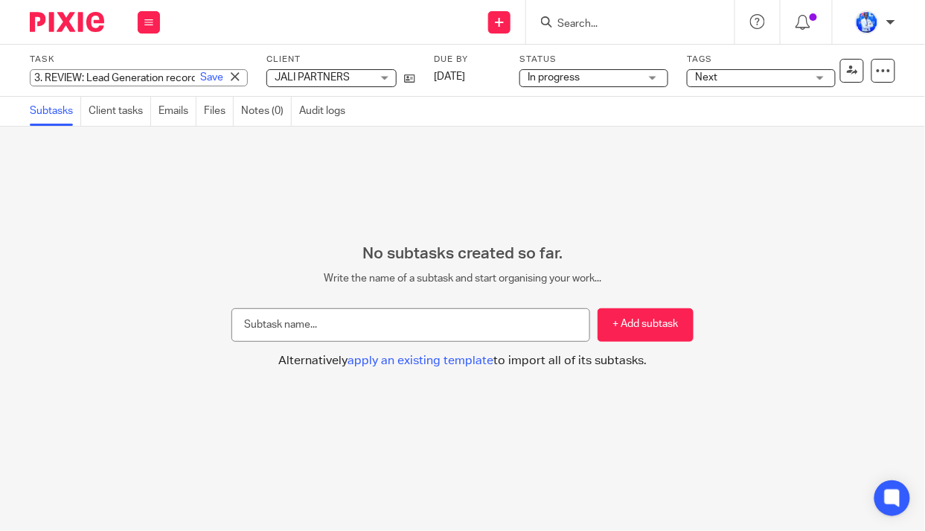
click at [39, 75] on input "3. REVIEW: Lead Generation recording" at bounding box center [139, 77] width 218 height 17
type input "11. REVIEW: Lead Generation recording"
click at [200, 78] on link "Save" at bounding box center [211, 77] width 23 height 15
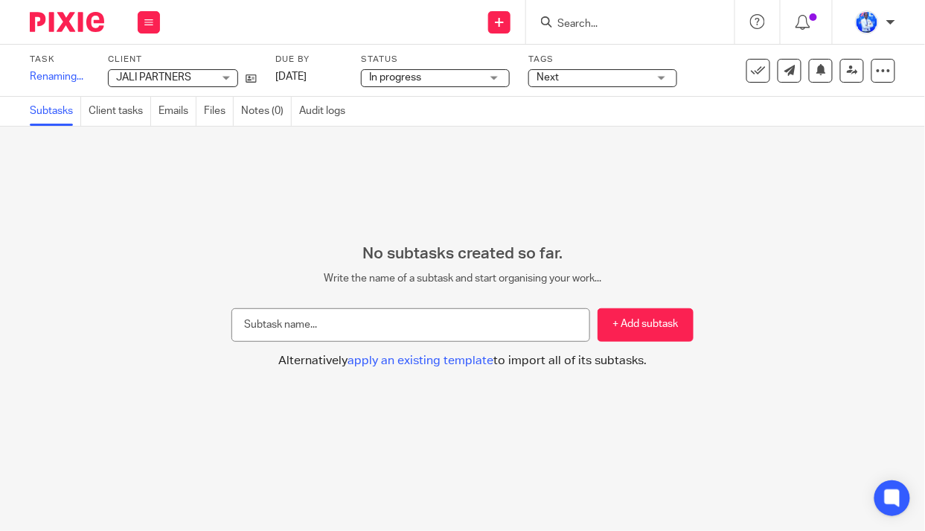
click at [618, 77] on span "Next" at bounding box center [593, 78] width 112 height 16
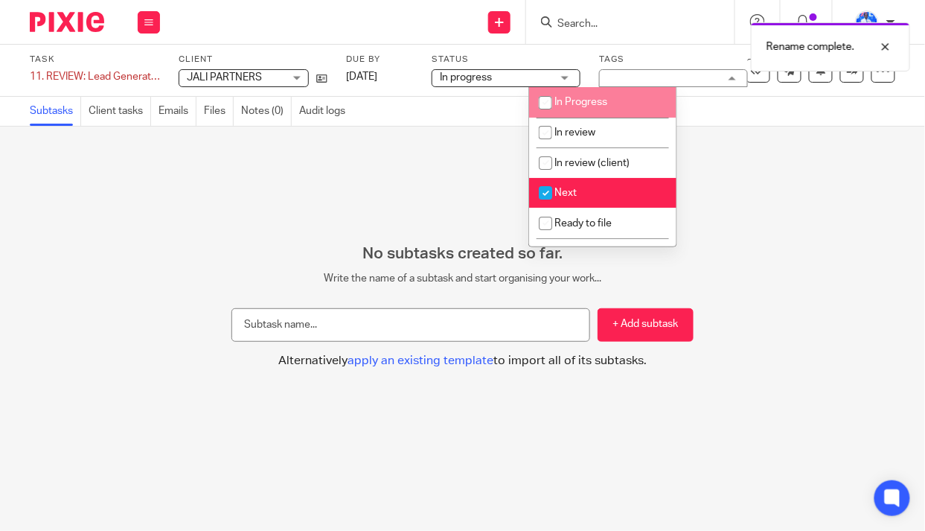
click at [589, 103] on span "In Progress" at bounding box center [581, 102] width 53 height 10
checkbox input "true"
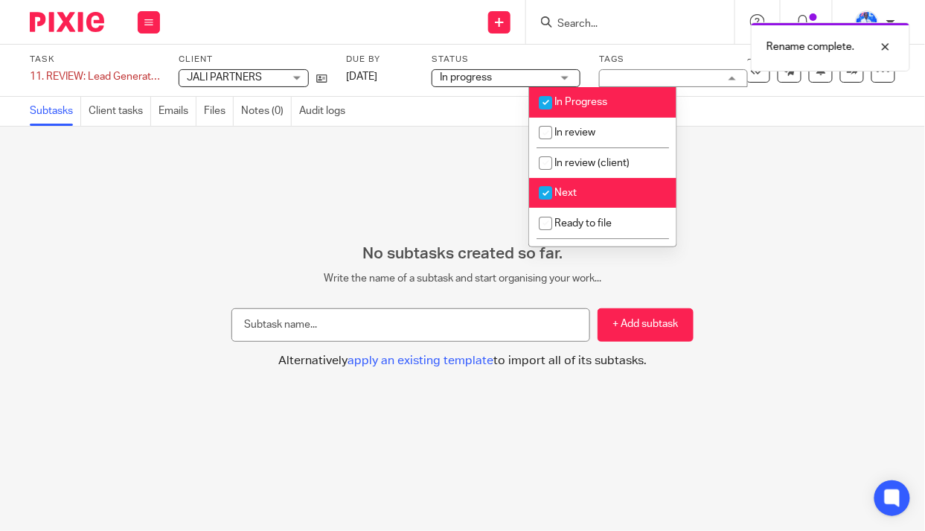
click at [580, 199] on li "Next" at bounding box center [602, 193] width 147 height 31
checkbox input "false"
click at [327, 191] on div "No subtasks created so far. Write the name of a subtask and start organising yo…" at bounding box center [462, 329] width 925 height 404
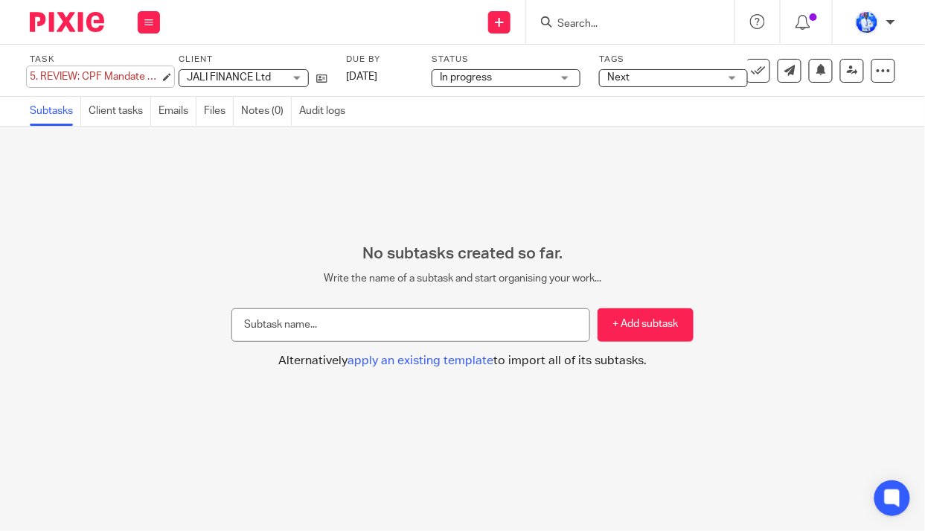
click at [35, 77] on div "5. REVIEW: CPF Mandate Letter Save 5. REVIEW: CPF Mandate Letter" at bounding box center [95, 76] width 130 height 15
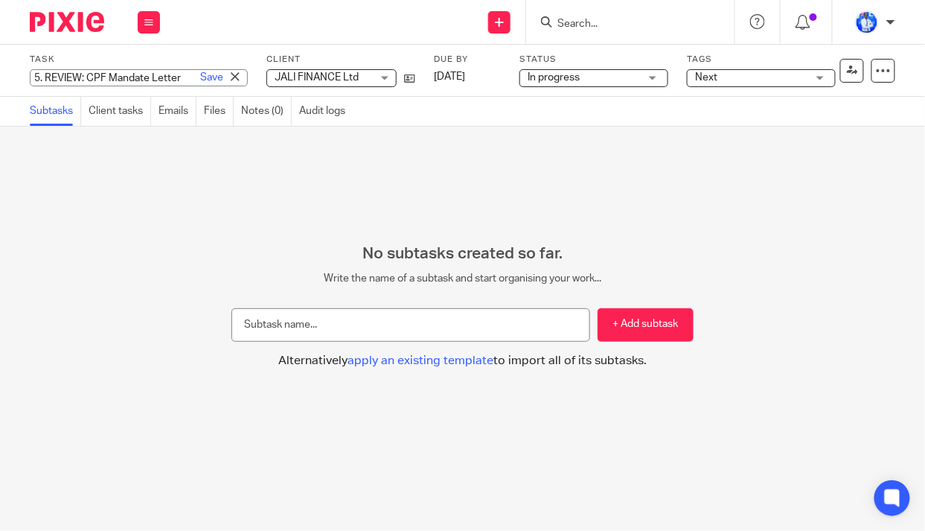
click at [39, 76] on input "5. REVIEW: CPF Mandate Letter" at bounding box center [139, 77] width 218 height 17
type input "13. REVIEW: CPF Mandate Letter"
click at [200, 78] on link "Save" at bounding box center [211, 77] width 23 height 15
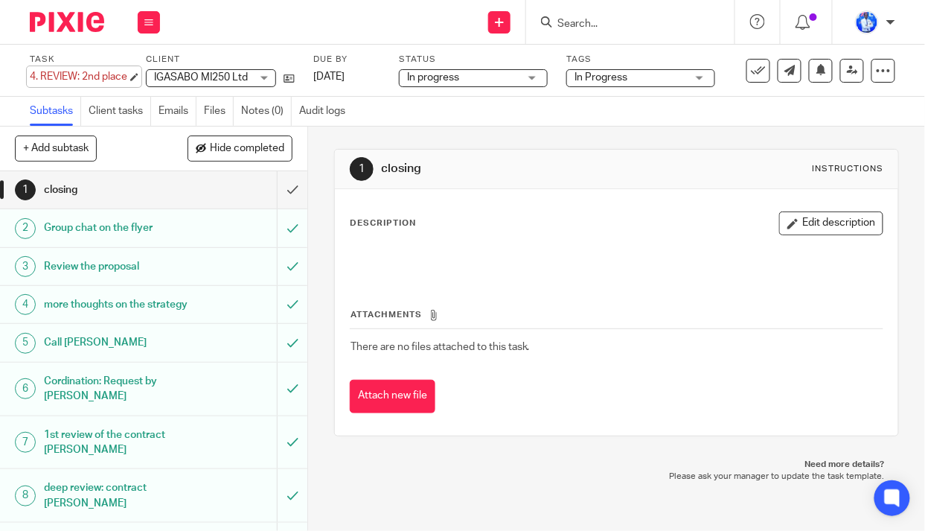
click at [34, 78] on div "4. REVIEW: 2nd place Save 4. REVIEW: 2nd place" at bounding box center [79, 76] width 98 height 15
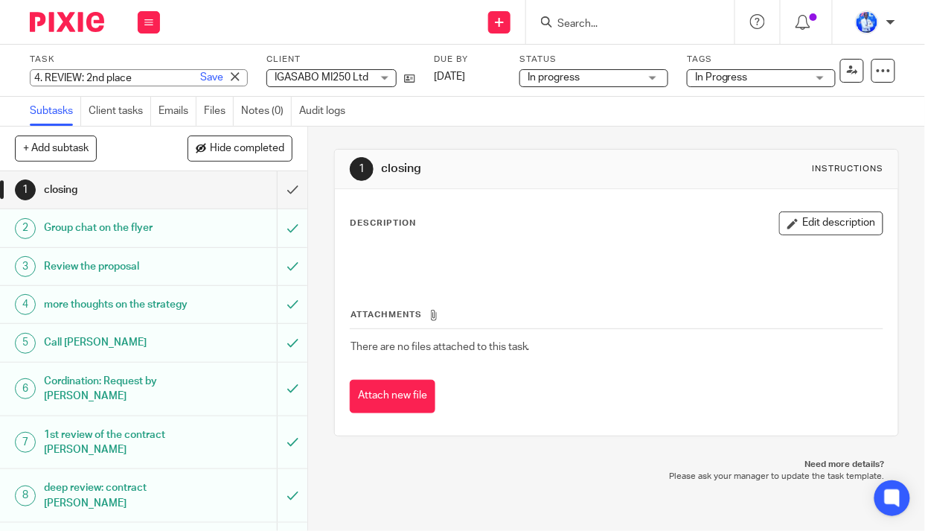
click at [39, 77] on input "4. REVIEW: 2nd place" at bounding box center [139, 77] width 218 height 17
type input "12. REVIEW: 2nd place"
click at [200, 81] on link "Save" at bounding box center [211, 77] width 23 height 15
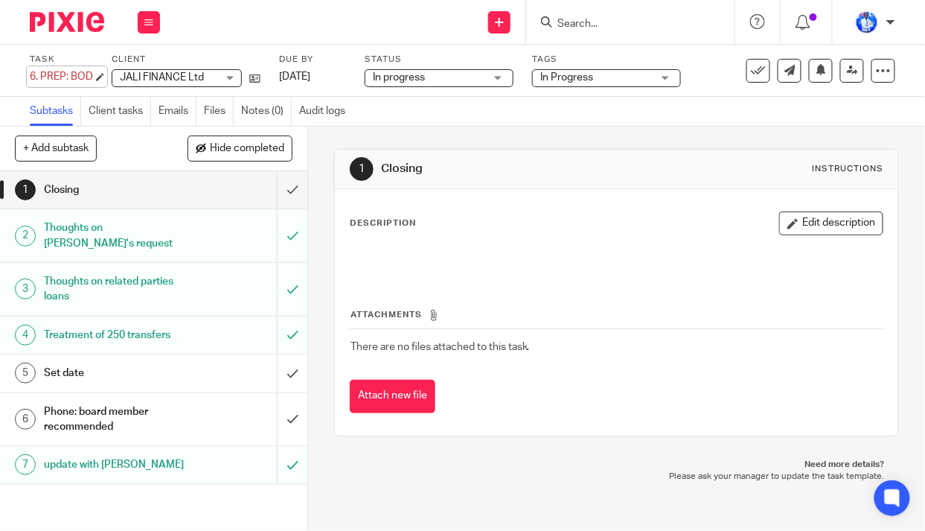
click at [34, 75] on div "6. PREP: BOD Save 6. PREP: BOD" at bounding box center [61, 76] width 63 height 15
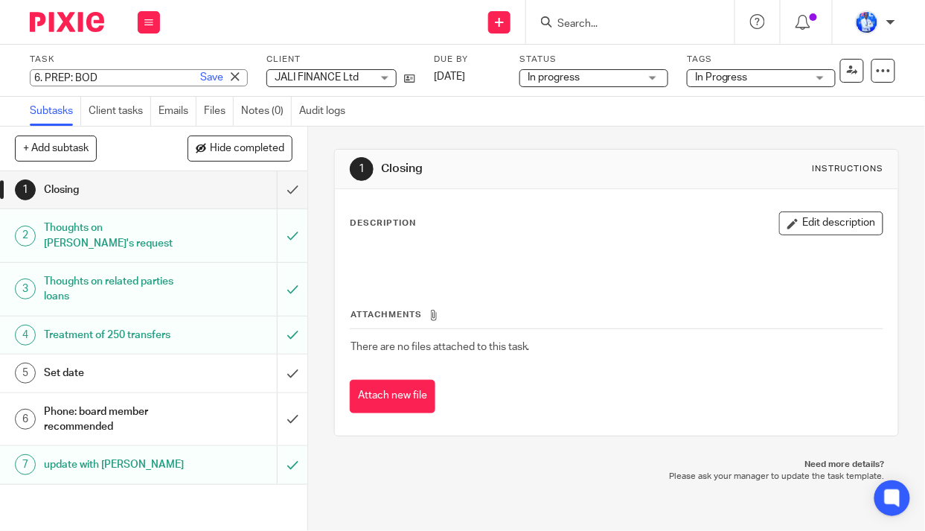
click at [39, 77] on input "6. PREP: BOD" at bounding box center [139, 77] width 218 height 17
type input "14. PREP: BOD"
click at [200, 77] on link "Save" at bounding box center [211, 77] width 23 height 15
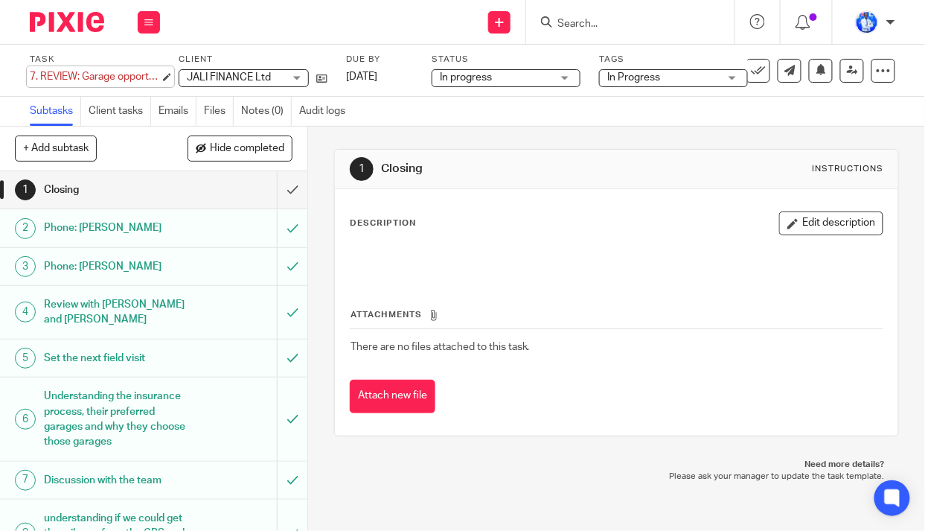
click at [41, 74] on div "7. REVIEW: Garage opportunity Save 7. REVIEW: Garage opportunity" at bounding box center [95, 76] width 130 height 15
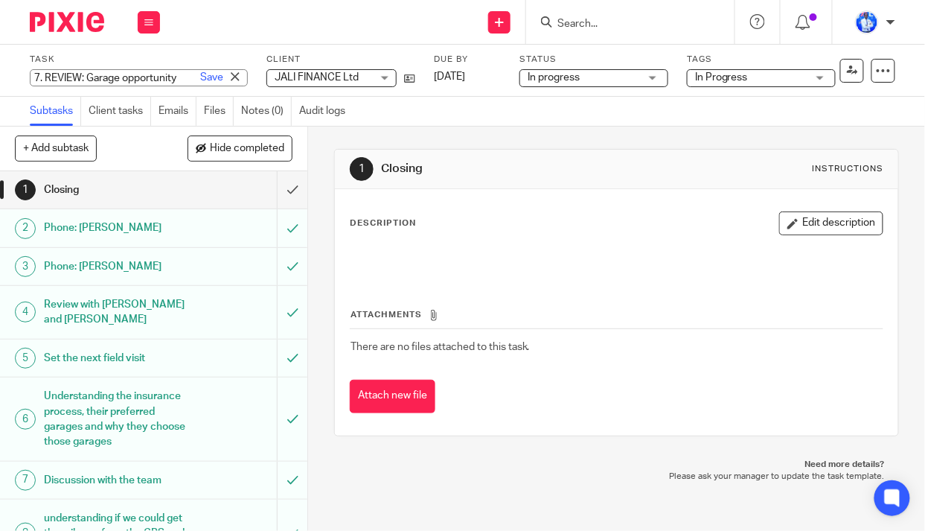
click at [48, 77] on input "7. REVIEW: Garage opportunity" at bounding box center [139, 77] width 218 height 17
type input "REVIEW: Garage opportunity"
click at [200, 80] on link "Save" at bounding box center [211, 77] width 23 height 15
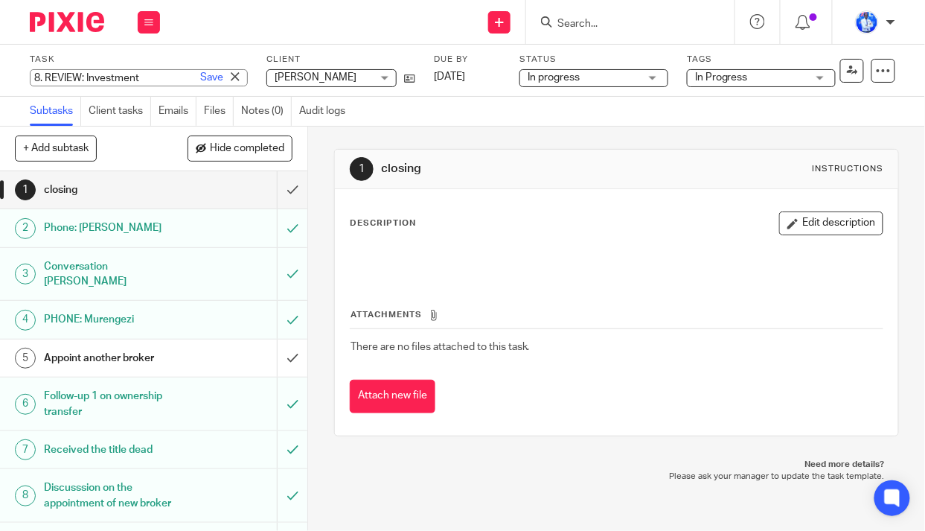
click at [39, 74] on div "8. REVIEW: Investment Save 8. REVIEW: Investment" at bounding box center [139, 77] width 218 height 17
click at [46, 77] on input "8. REVIEW: Investment" at bounding box center [139, 77] width 218 height 17
type input "REVIEW: Investment"
click at [200, 78] on link "Save" at bounding box center [211, 77] width 23 height 15
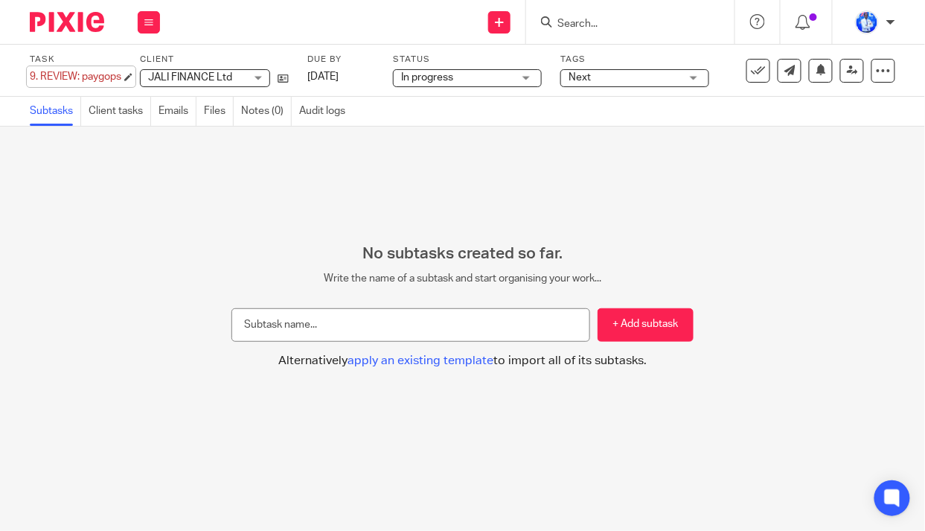
click at [41, 75] on div "9. REVIEW: paygops Save 9. REVIEW: paygops" at bounding box center [76, 76] width 92 height 15
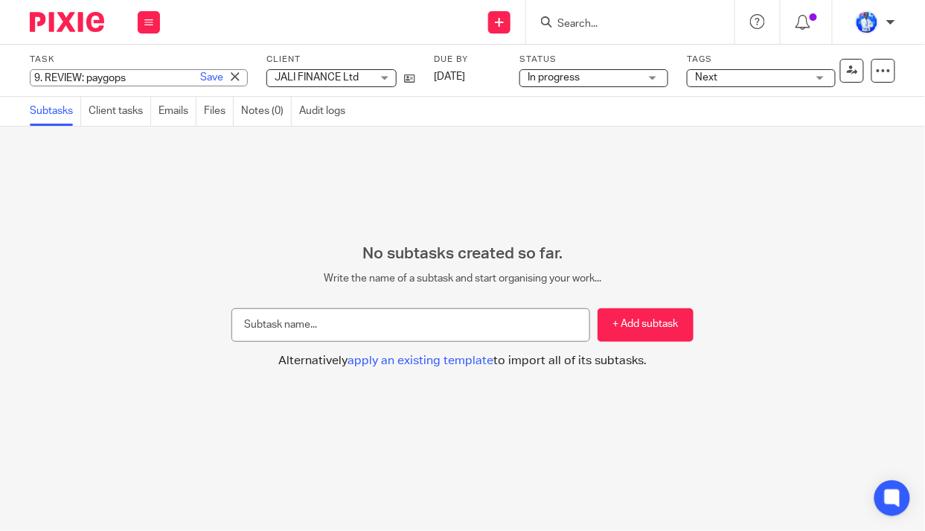
click at [45, 77] on input "9. REVIEW: paygops" at bounding box center [139, 77] width 218 height 17
type input "REVIEW: paygops"
click at [200, 78] on link "Save" at bounding box center [211, 77] width 23 height 15
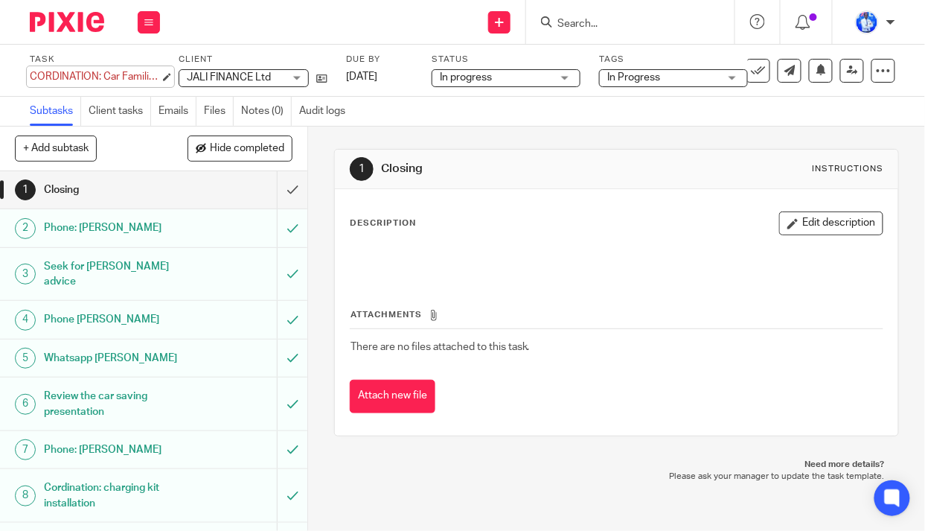
click at [30, 77] on div "CORDINATION: Car Familiality Save CORDINATION: Car Familiality" at bounding box center [95, 76] width 130 height 15
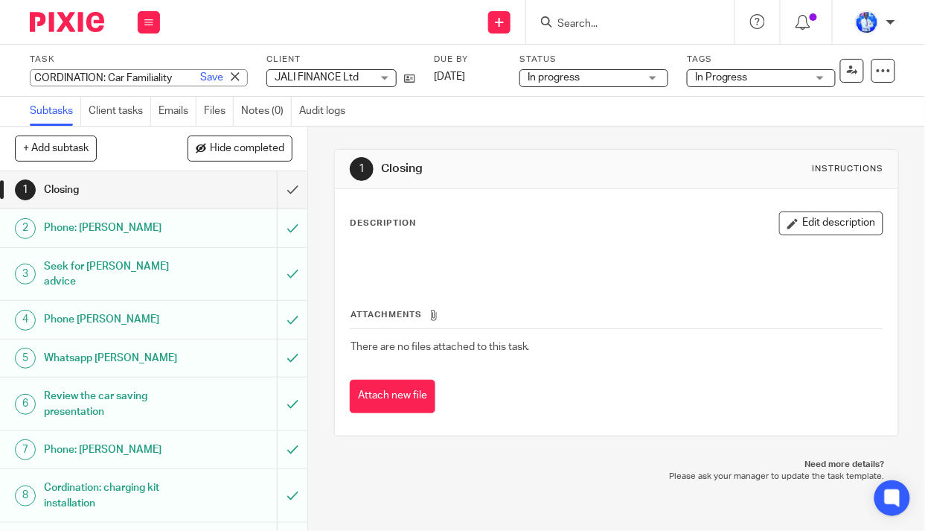
click at [30, 77] on input "CORDINATION: Car Familiality" at bounding box center [139, 77] width 218 height 17
type input "2. CORDINATION: Car Familiality"
click at [200, 74] on link "Save" at bounding box center [211, 77] width 23 height 15
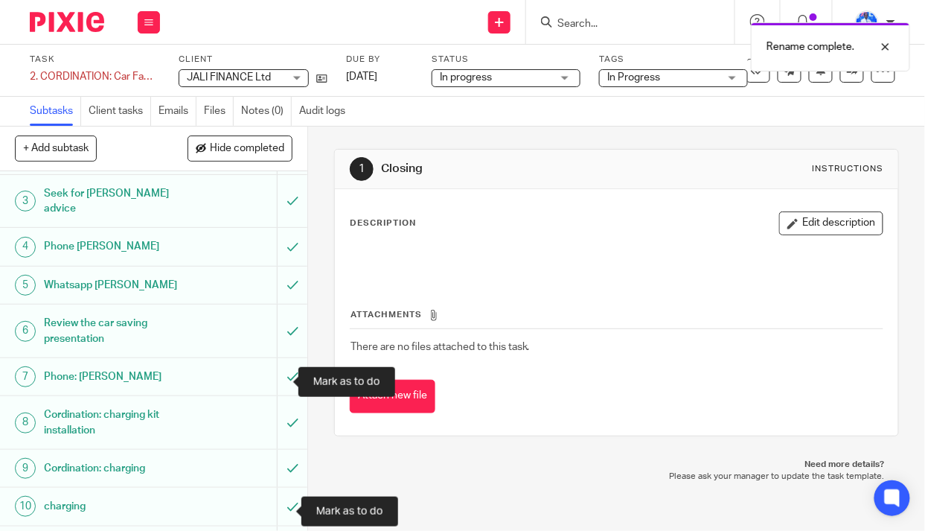
scroll to position [258, 0]
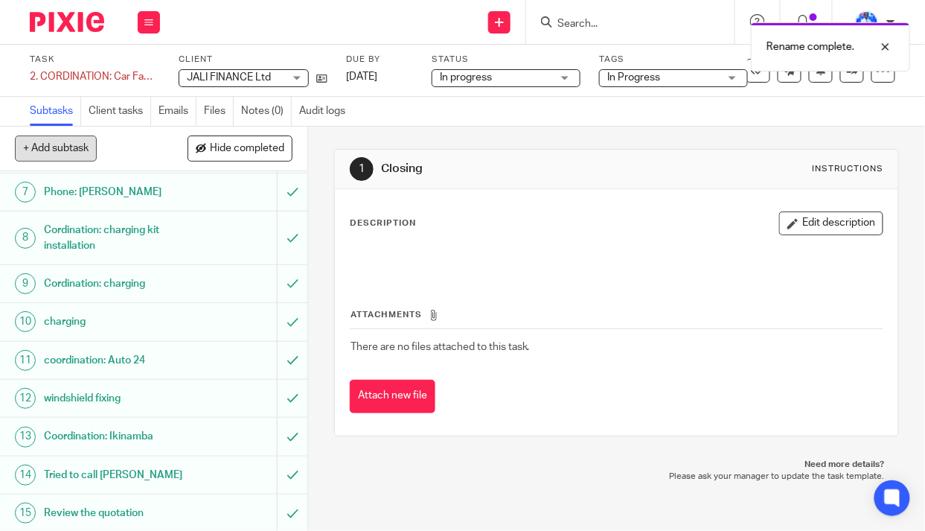
click at [56, 149] on button "+ Add subtask" at bounding box center [56, 147] width 82 height 25
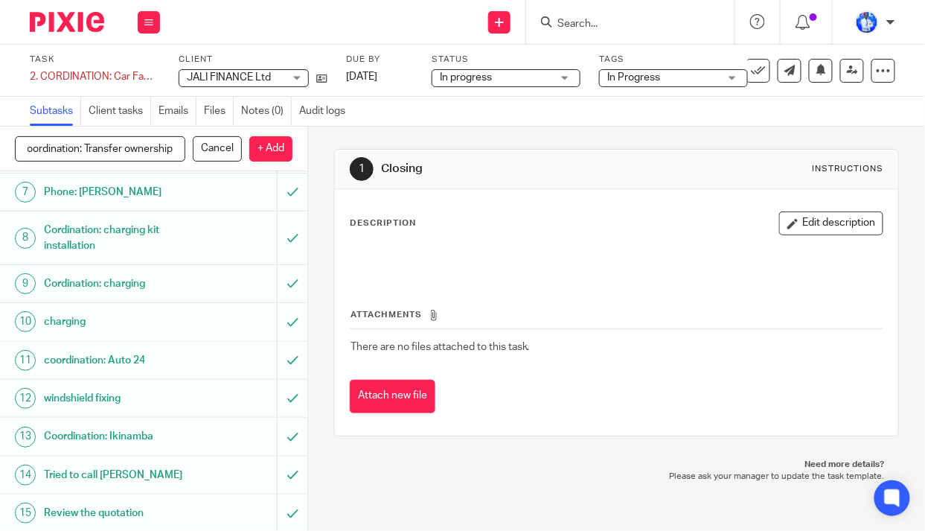
scroll to position [0, 11]
click at [31, 149] on input "coordination: Transfer ownership" at bounding box center [100, 148] width 170 height 25
type input "coordination: Transfer ownership"
click at [275, 151] on p "+ Add" at bounding box center [270, 148] width 43 height 25
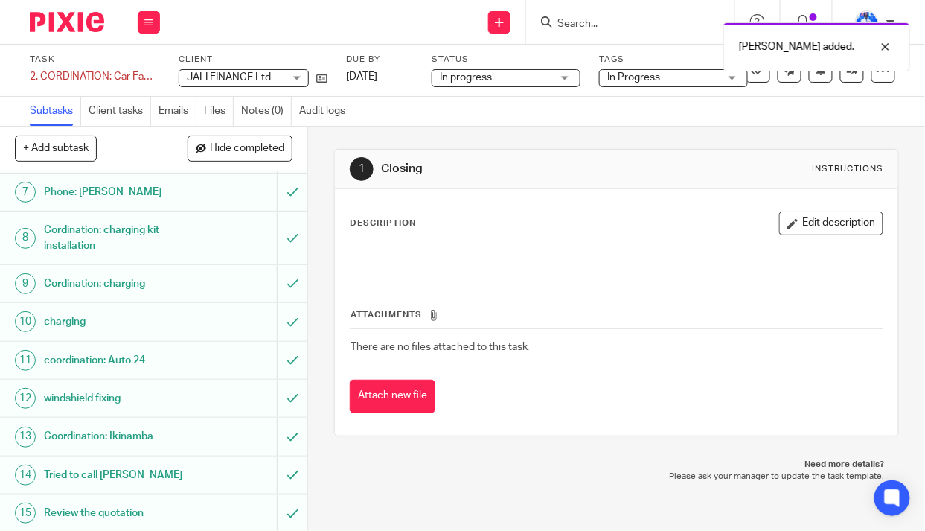
scroll to position [311, 0]
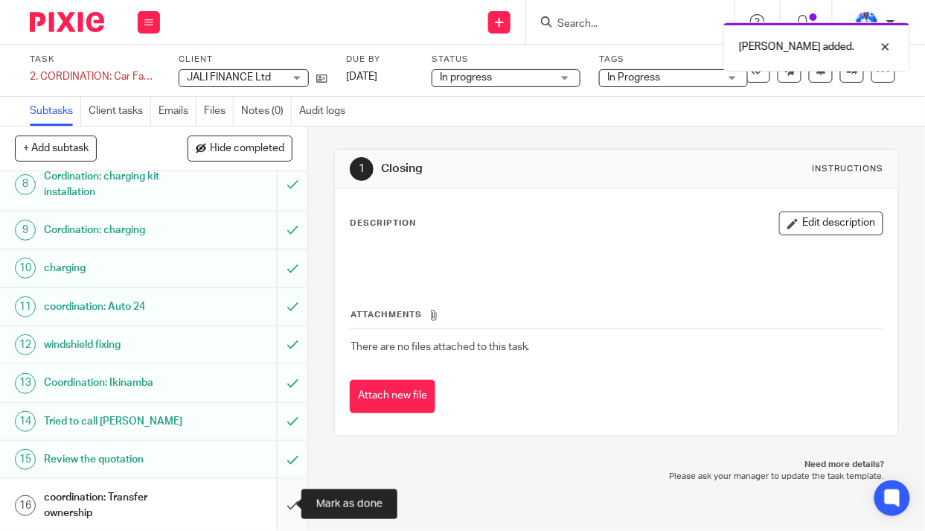
click at [280, 506] on input "submit" at bounding box center [153, 505] width 307 height 53
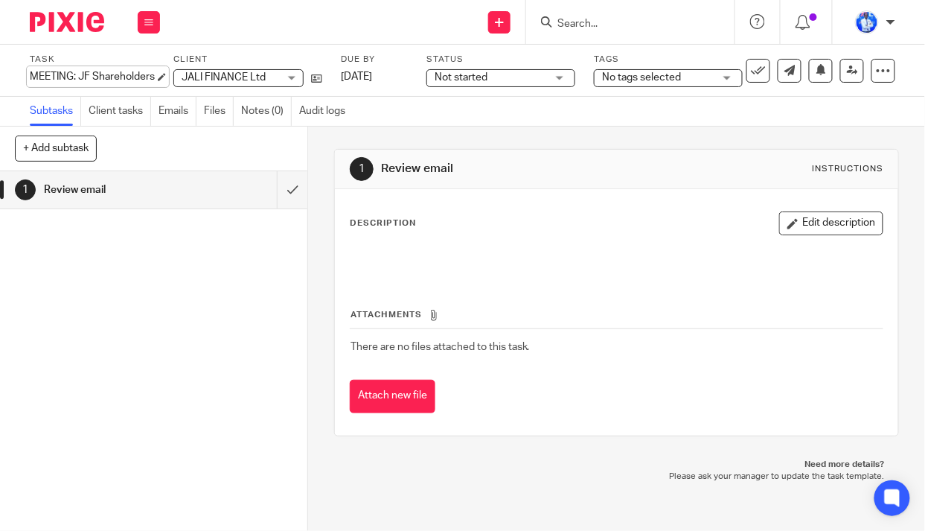
click at [32, 76] on div "MEETING: JF Shareholders Save MEETING: JF Shareholders" at bounding box center [92, 76] width 125 height 15
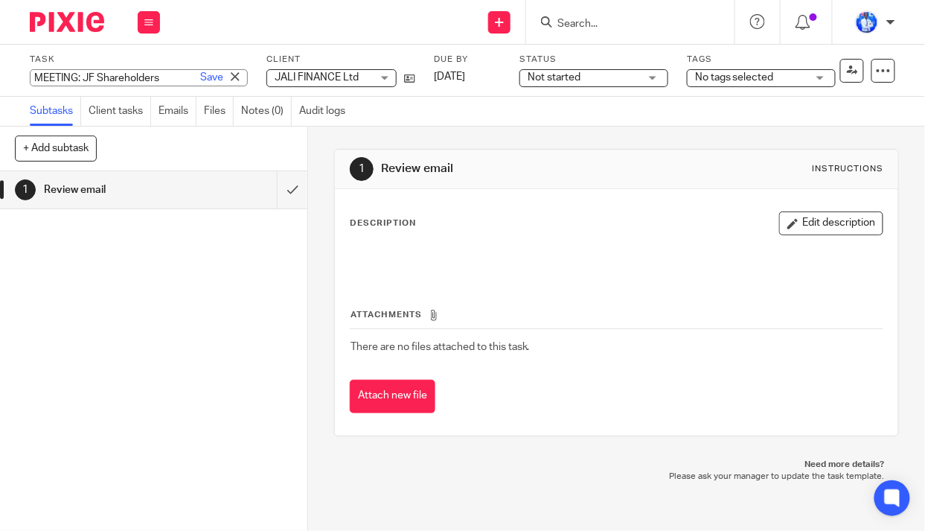
click at [32, 77] on input "MEETING: JF Shareholders" at bounding box center [139, 77] width 218 height 17
type input "7. MEETING: JF Shareholders"
click at [200, 80] on link "Save" at bounding box center [211, 77] width 23 height 15
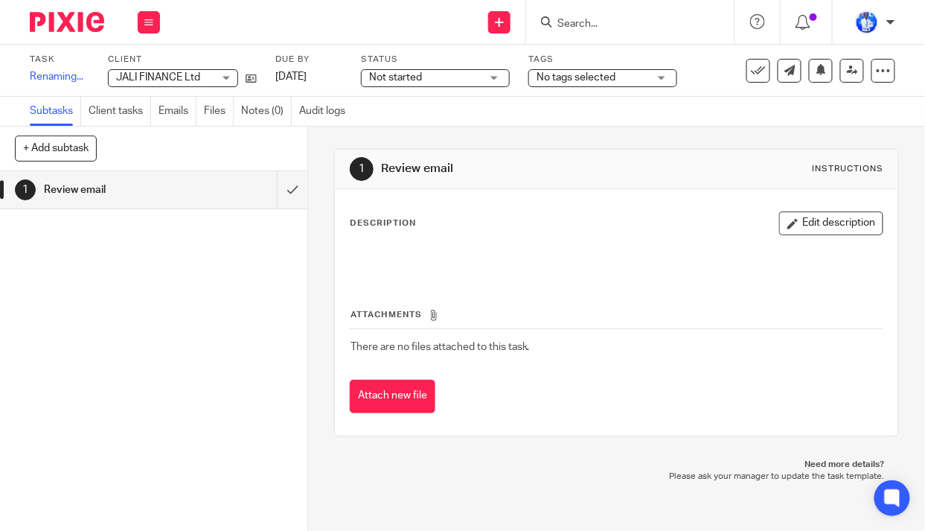
click at [476, 79] on span "Not started" at bounding box center [425, 78] width 112 height 16
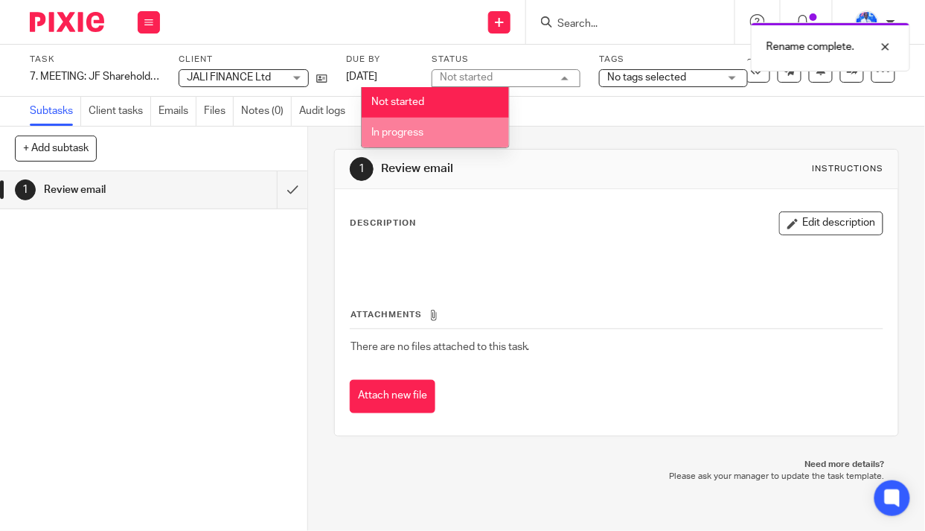
click at [476, 130] on li "In progress" at bounding box center [435, 133] width 147 height 31
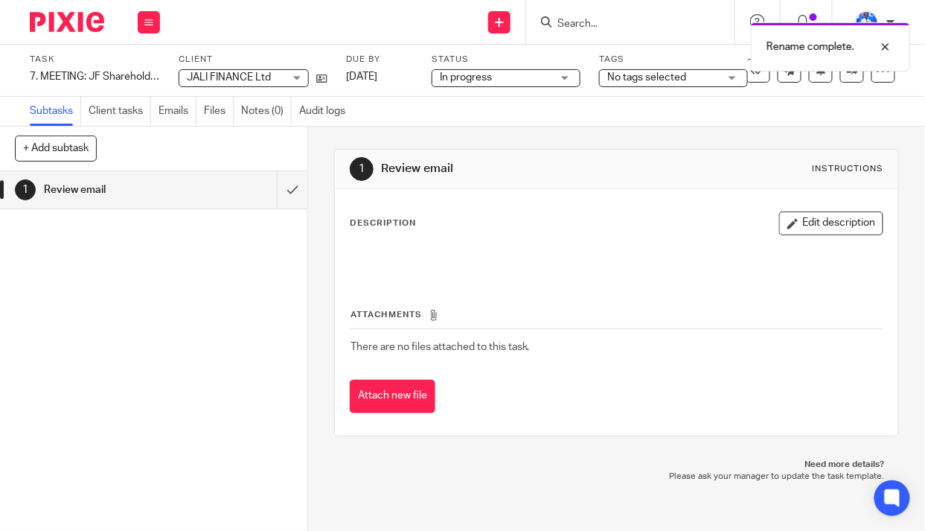
click at [652, 74] on span "No tags selected" at bounding box center [646, 77] width 79 height 10
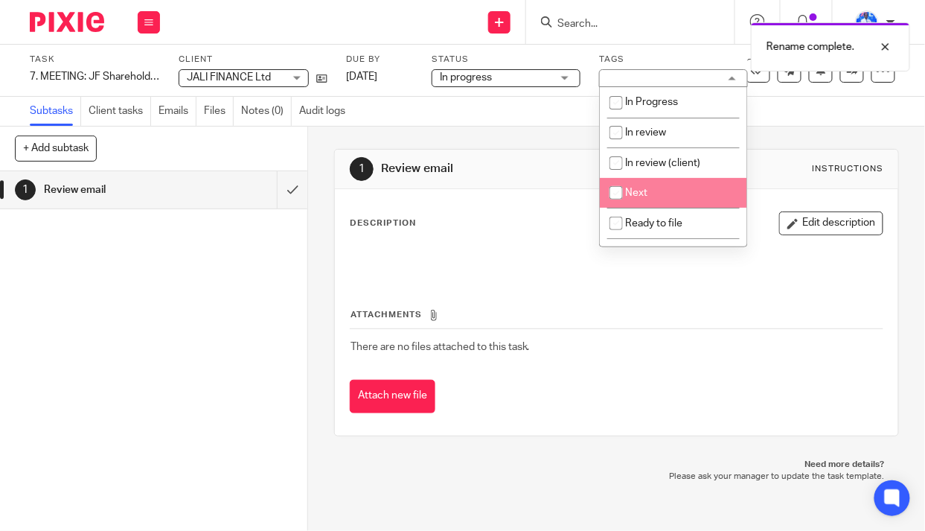
click at [648, 200] on li "Next" at bounding box center [673, 193] width 147 height 31
checkbox input "true"
click at [523, 147] on div "1 Review email Instructions Description Edit description Attachments There are …" at bounding box center [617, 293] width 566 height 332
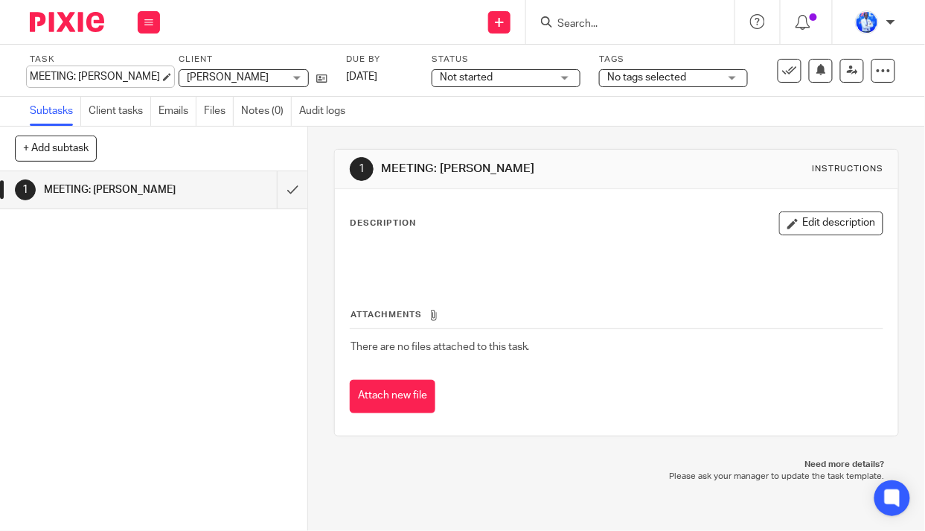
click at [28, 76] on div "Task MEETING: [PERSON_NAME] Save MEETING: [PERSON_NAME] 0 /1 Client [PERSON_NAM…" at bounding box center [462, 71] width 925 height 52
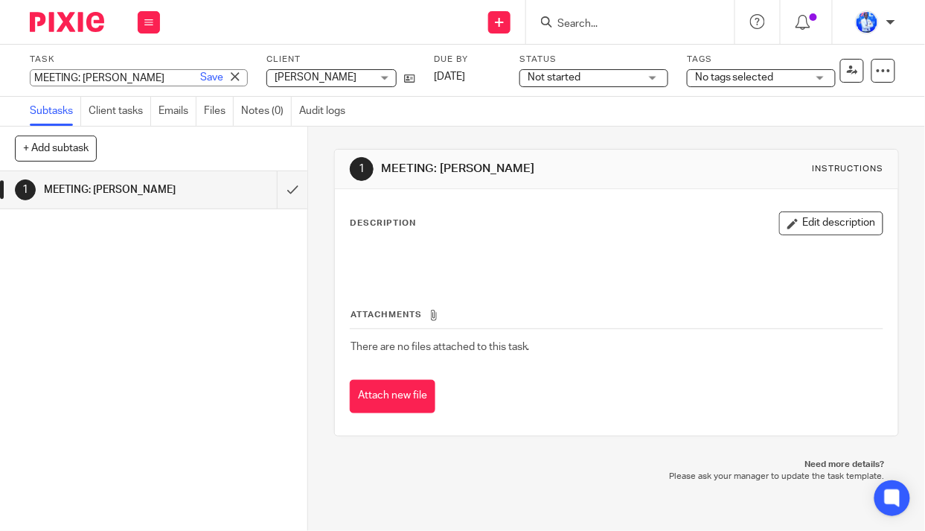
click at [30, 76] on input "MEETING: [PERSON_NAME]" at bounding box center [139, 77] width 218 height 17
type input "8. MEETING: Paul Aldelo"
click at [200, 78] on link "Save" at bounding box center [211, 77] width 23 height 15
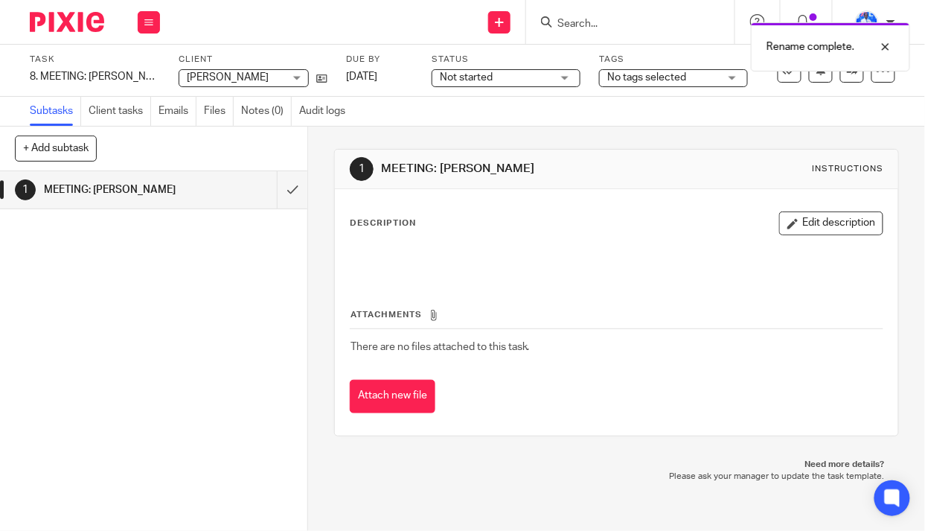
click at [225, 76] on span "[PERSON_NAME]" at bounding box center [228, 77] width 82 height 10
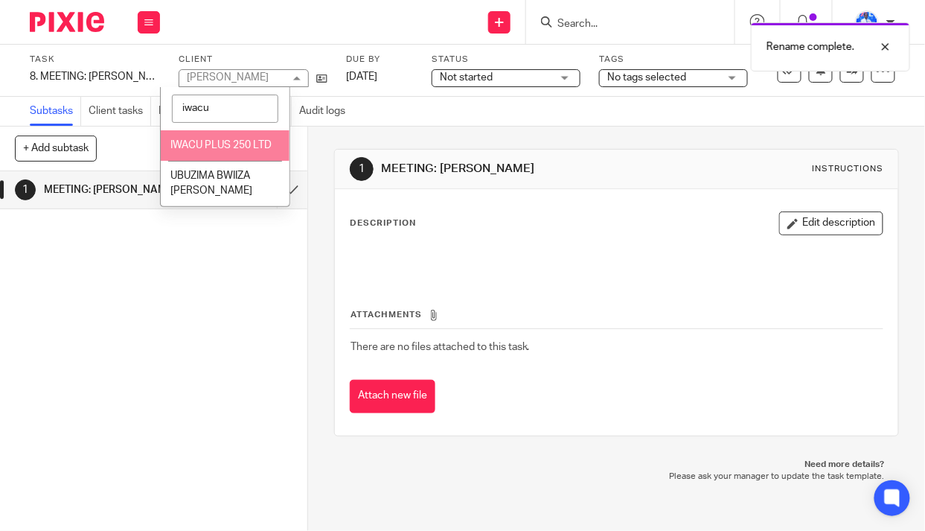
type input "iwacu"
click at [228, 153] on li "IWACU PLUS 250 LTD" at bounding box center [225, 145] width 129 height 31
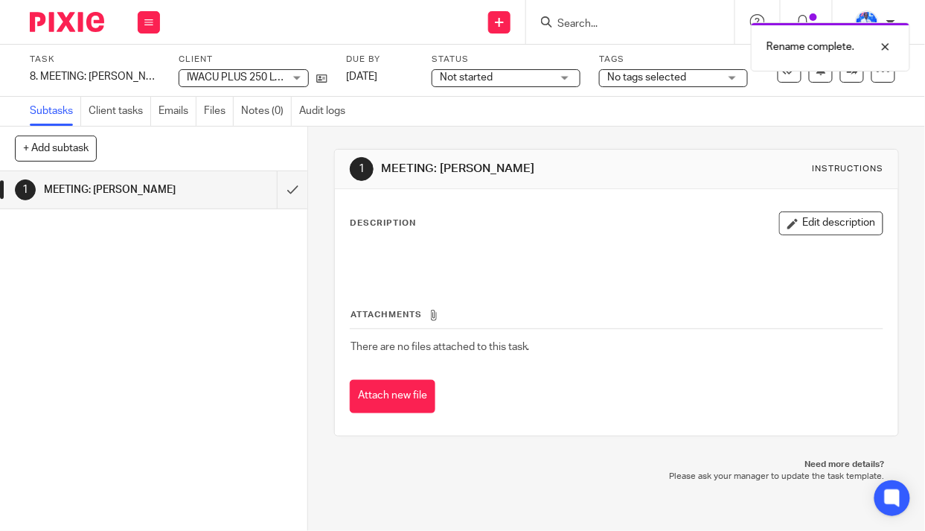
click at [502, 81] on span "Not started" at bounding box center [496, 78] width 112 height 16
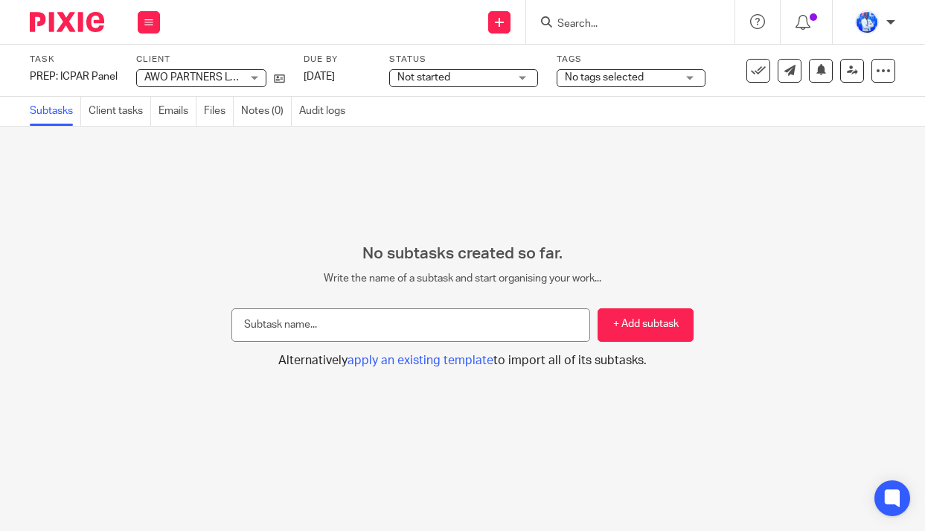
click at [31, 75] on div "PREP: ICPAR Panel Save PREP: ICPAR Panel" at bounding box center [74, 76] width 88 height 15
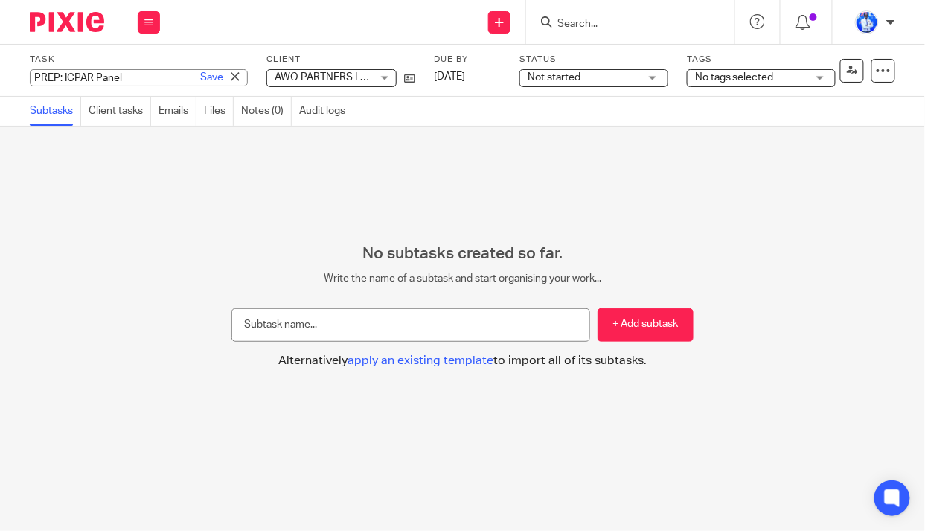
click at [33, 78] on input "PREP: ICPAR Panel" at bounding box center [139, 77] width 218 height 17
type input "3. PREP: ICPAR Panel"
click at [200, 81] on link "Save" at bounding box center [211, 77] width 23 height 15
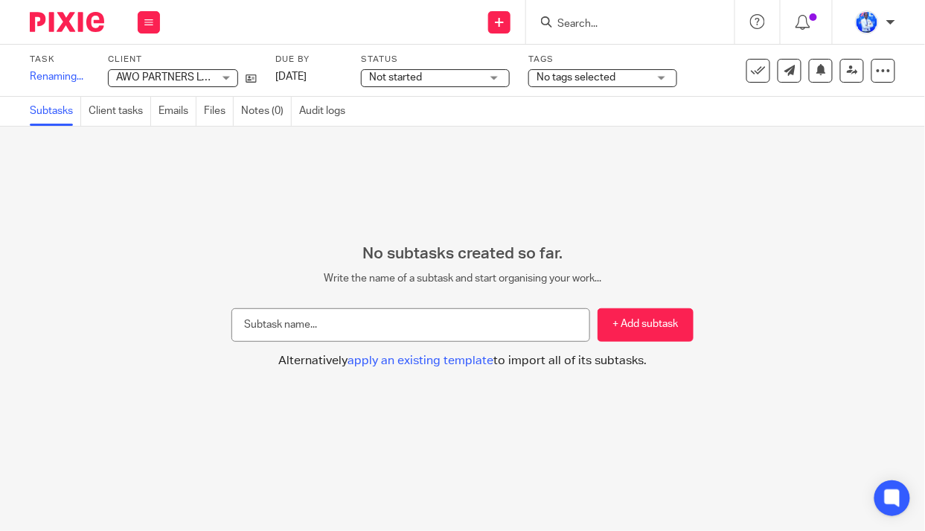
click at [450, 71] on span "Not started" at bounding box center [425, 78] width 112 height 16
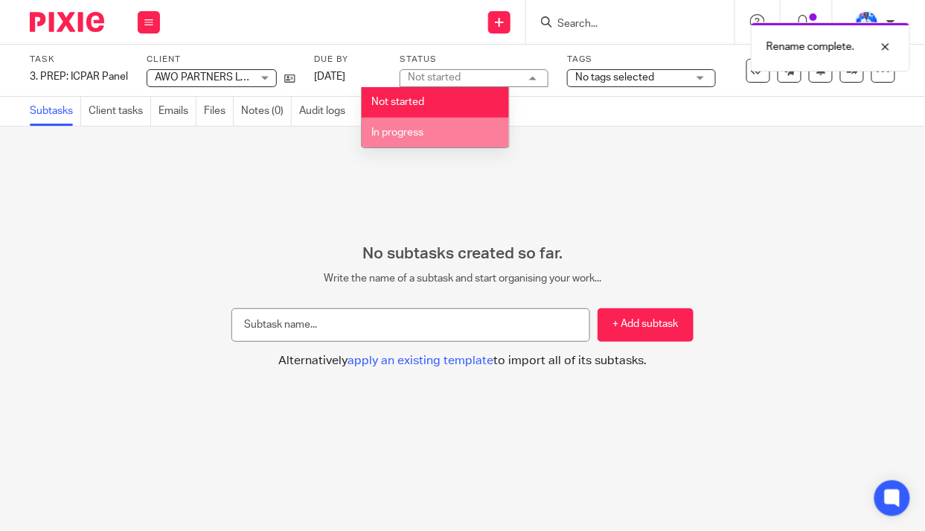
click at [443, 136] on li "In progress" at bounding box center [435, 133] width 147 height 31
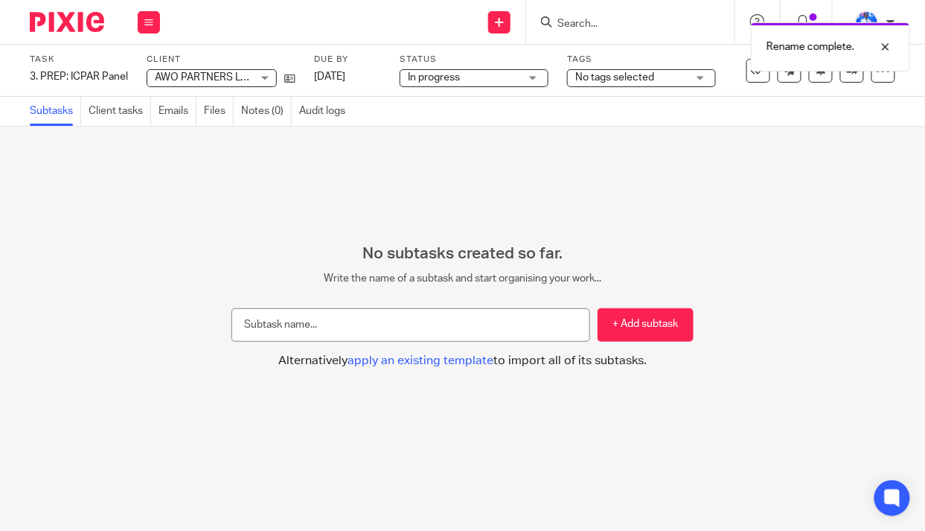
click at [659, 78] on span "No tags selected" at bounding box center [631, 78] width 112 height 16
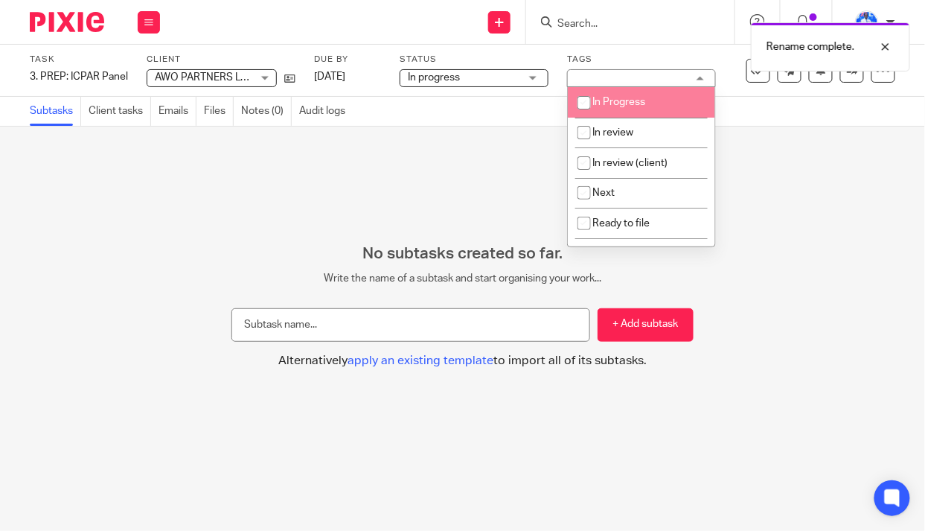
click at [635, 104] on span "In Progress" at bounding box center [619, 102] width 53 height 10
checkbox input "true"
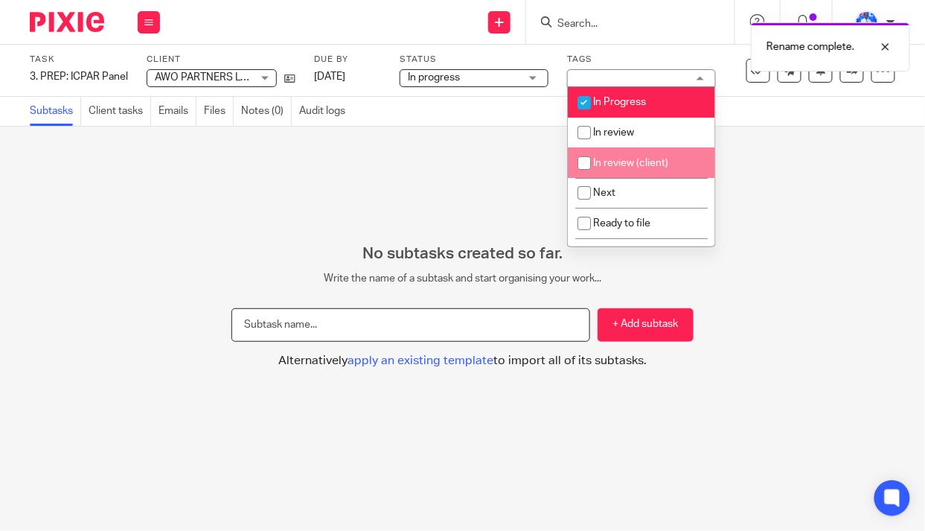
click at [343, 329] on input "text" at bounding box center [410, 324] width 359 height 33
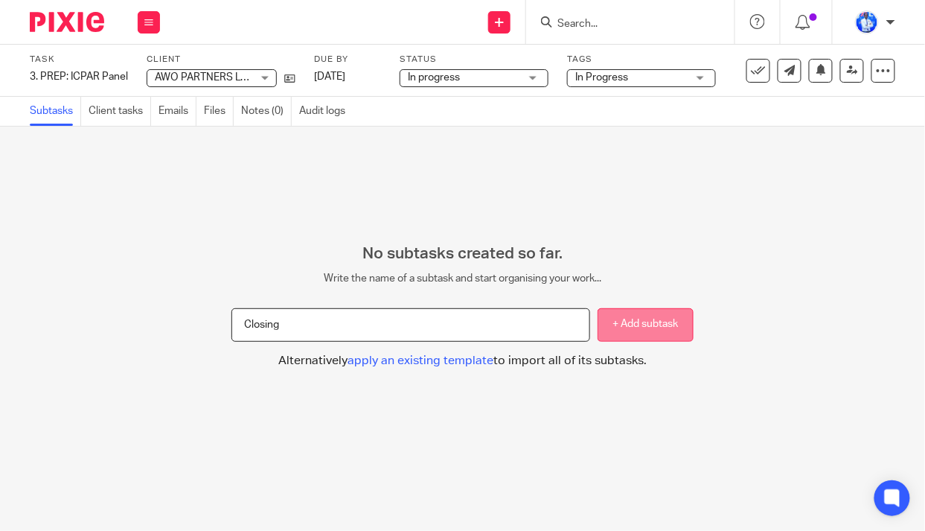
type input "Closing"
click at [655, 331] on button "+ Add subtask" at bounding box center [646, 324] width 96 height 33
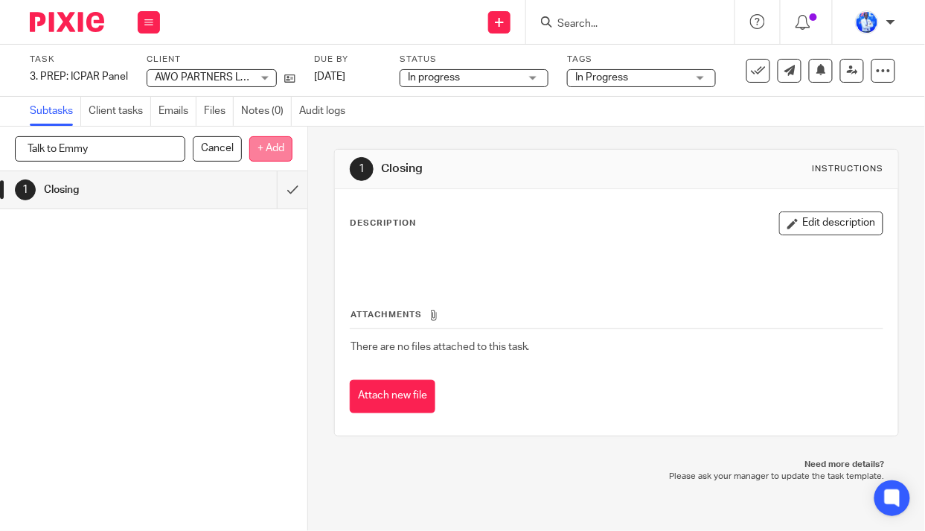
type input "Talk to Emmy"
click at [275, 150] on p "+ Add" at bounding box center [270, 148] width 43 height 25
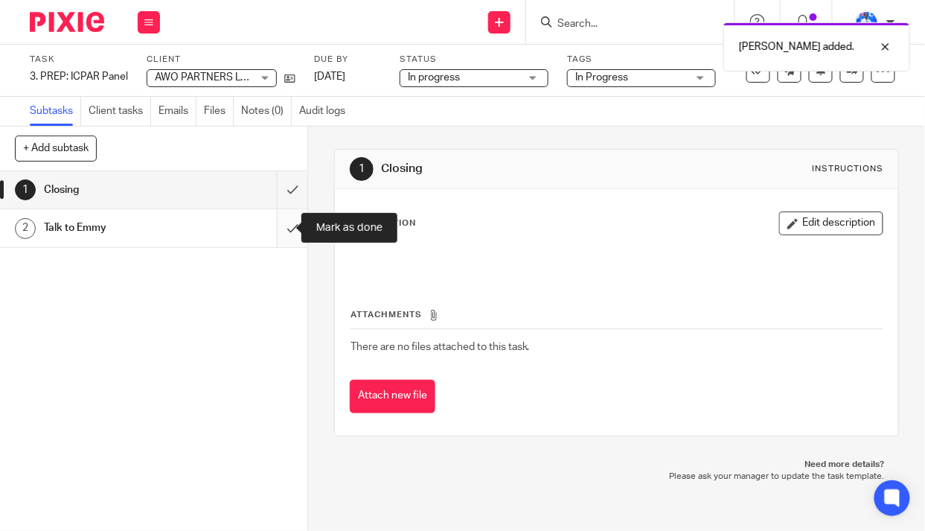
click at [280, 227] on input "submit" at bounding box center [153, 227] width 307 height 37
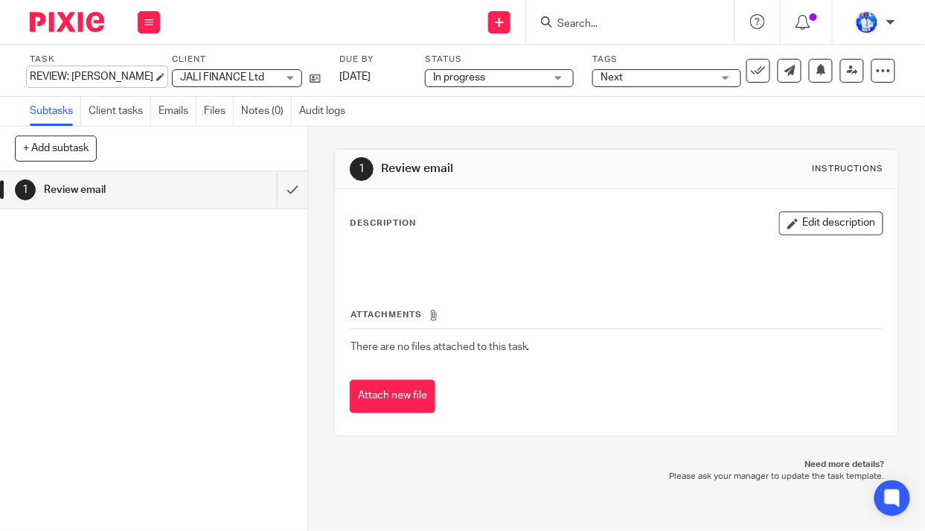
click at [31, 74] on div "REVIEW: Biz Dev Save REVIEW: [PERSON_NAME]" at bounding box center [92, 76] width 124 height 15
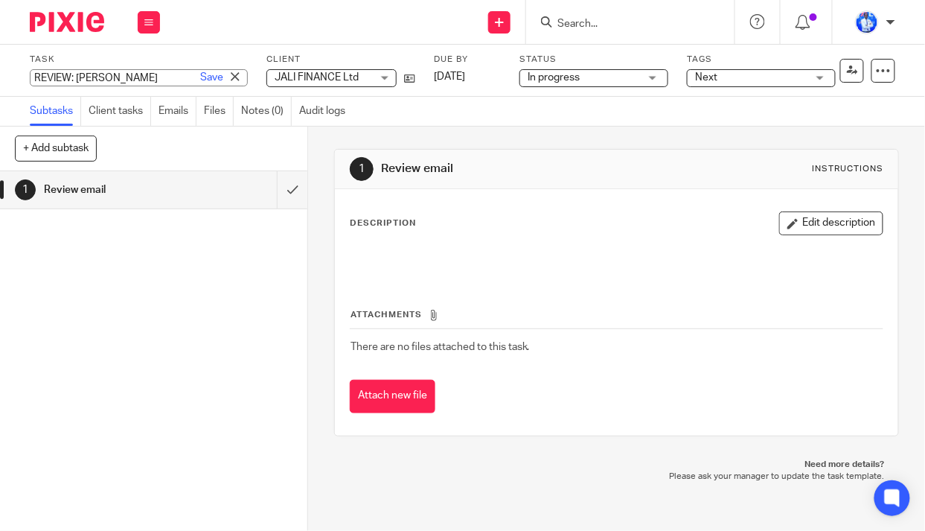
click at [31, 75] on input "REVIEW: Biz Dev" at bounding box center [139, 77] width 218 height 17
type input "10. REVIEW: Biz Dev"
click at [200, 77] on link "Save" at bounding box center [211, 77] width 23 height 15
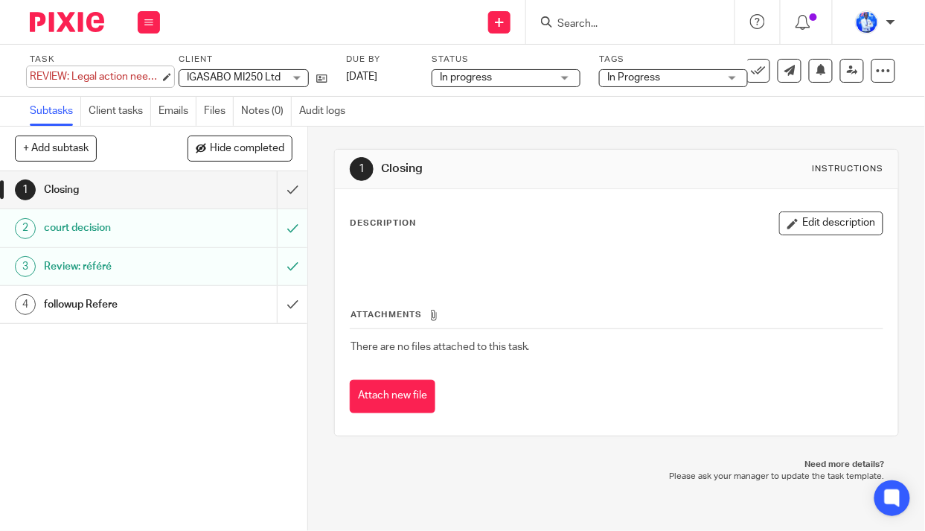
click at [31, 76] on div "REVIEW: Legal action needed Save REVIEW: Legal action needed" at bounding box center [95, 76] width 130 height 15
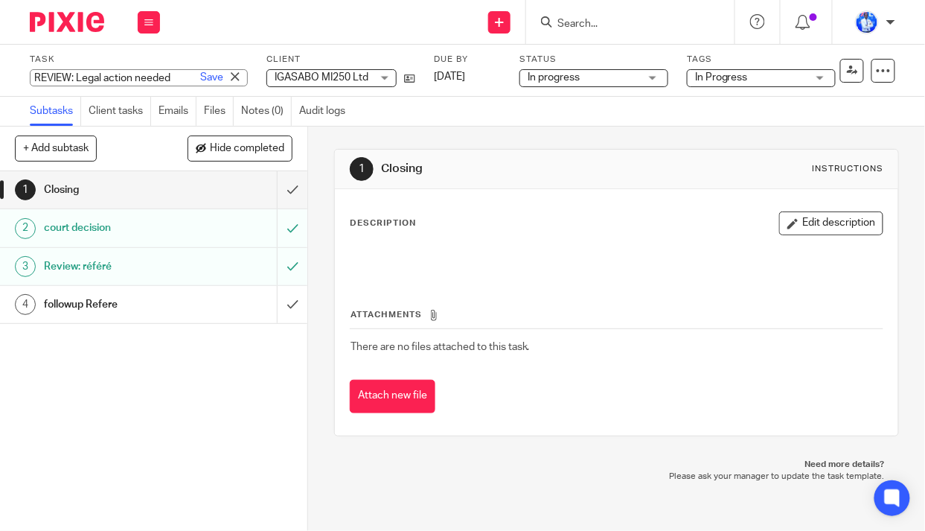
click at [31, 76] on input "REVIEW: Legal action needed" at bounding box center [139, 77] width 218 height 17
type input "4. REVIEW: Legal action needed"
click at [200, 83] on link "Save" at bounding box center [211, 77] width 23 height 15
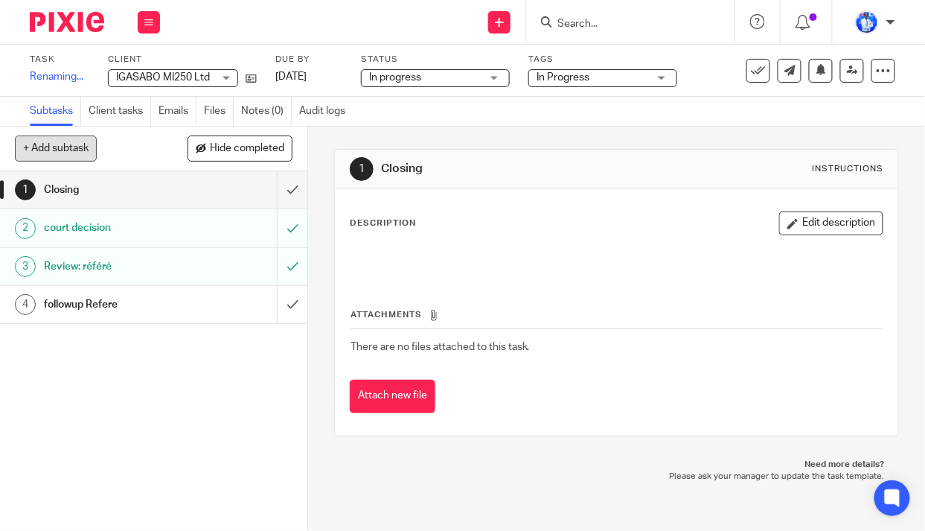
click at [70, 143] on button "+ Add subtask" at bounding box center [56, 147] width 82 height 25
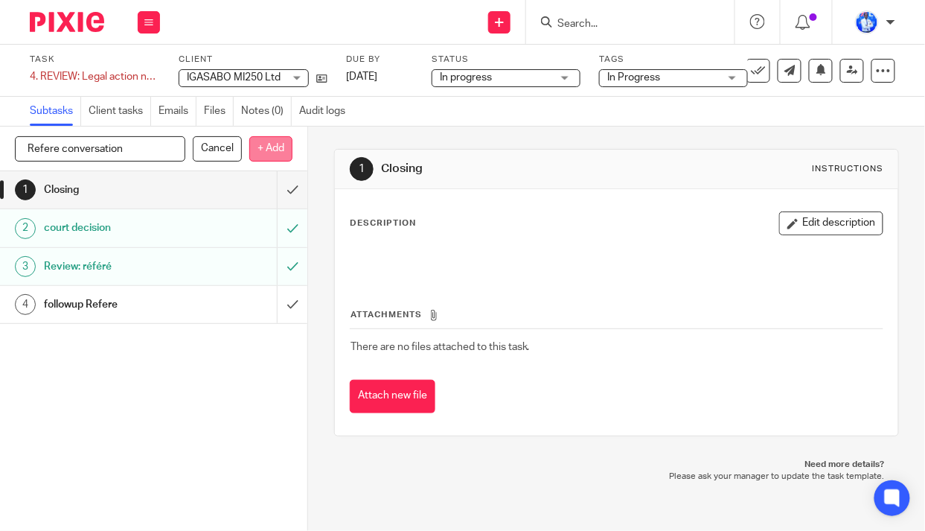
type input "Refere conversation"
click at [275, 145] on p "+ Add" at bounding box center [270, 148] width 43 height 25
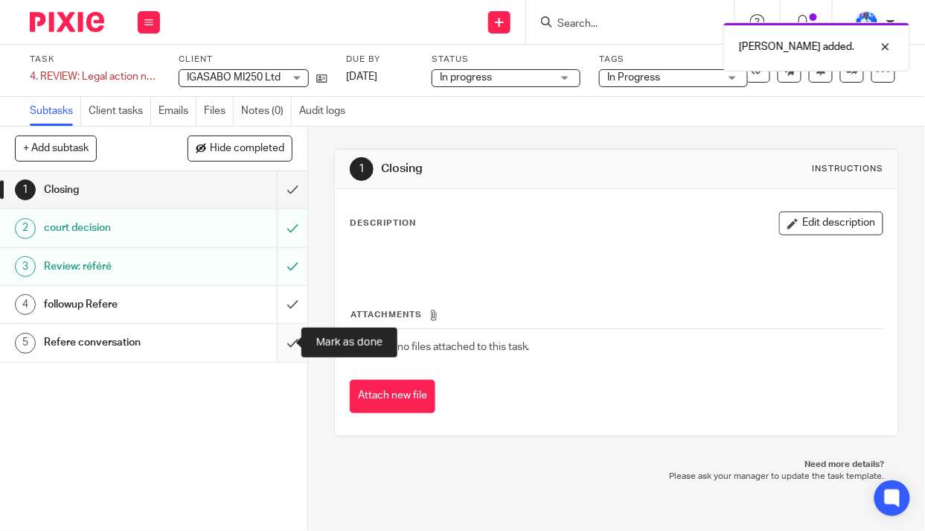
click at [279, 345] on input "submit" at bounding box center [153, 342] width 307 height 37
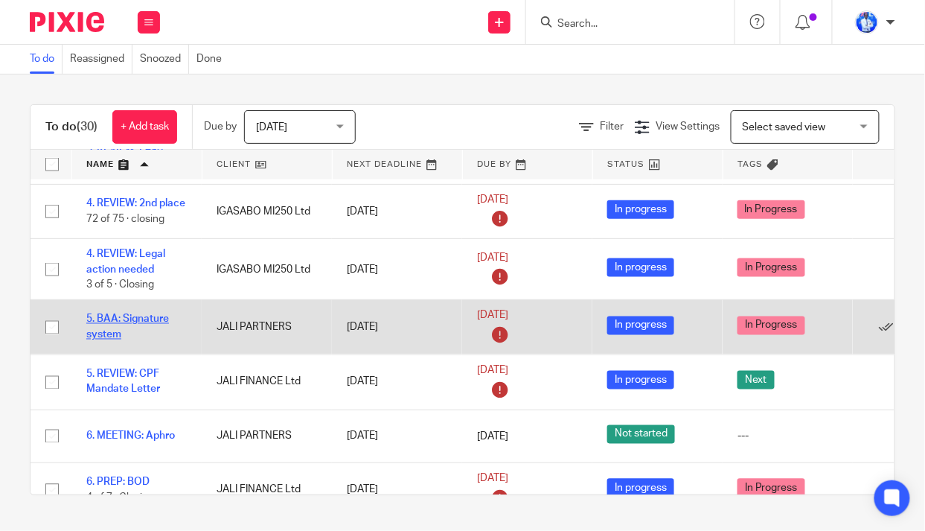
scroll to position [677, 0]
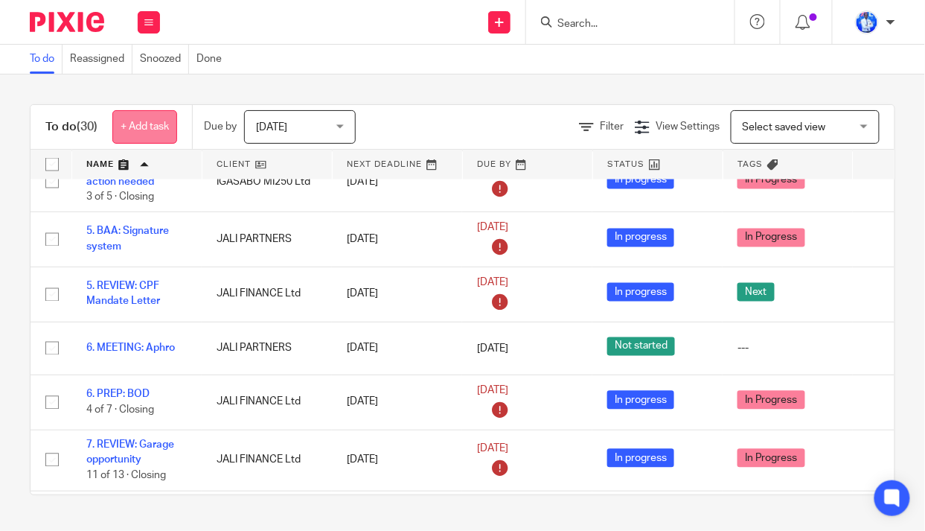
click at [162, 115] on link "+ Add task" at bounding box center [144, 126] width 65 height 33
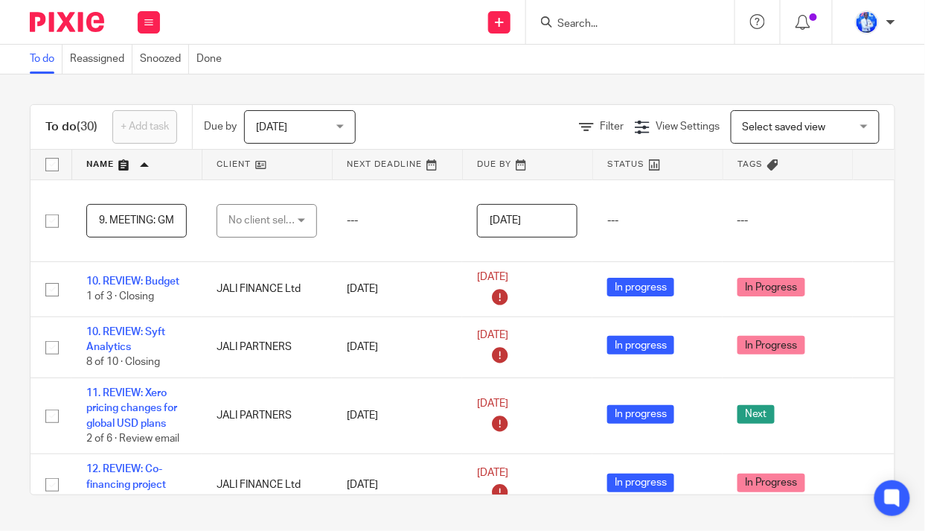
scroll to position [0, 0]
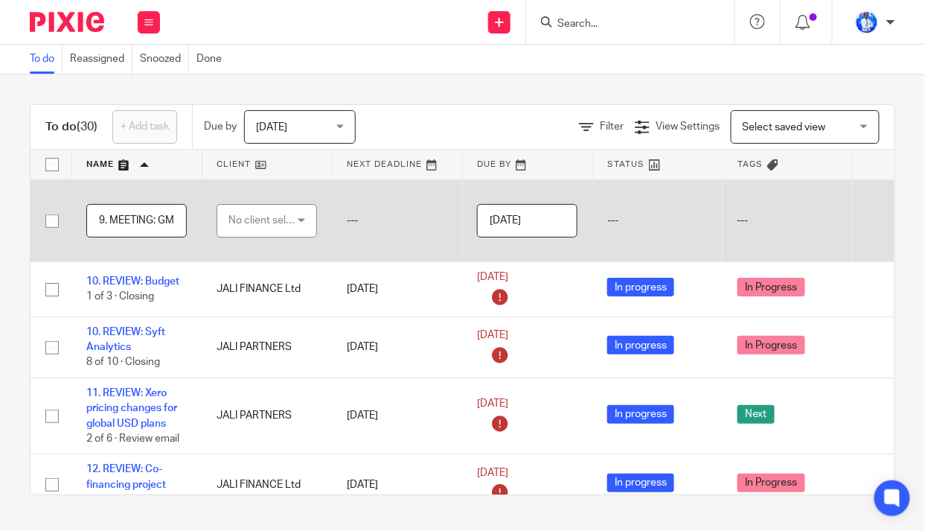
type input "9. MEETING: GM"
click at [263, 215] on div "No client selected" at bounding box center [264, 220] width 70 height 31
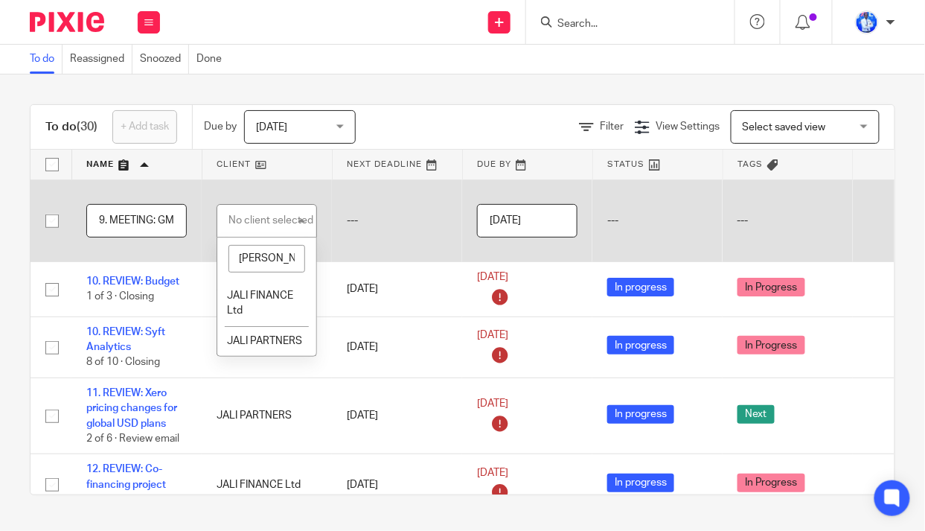
type input "J"
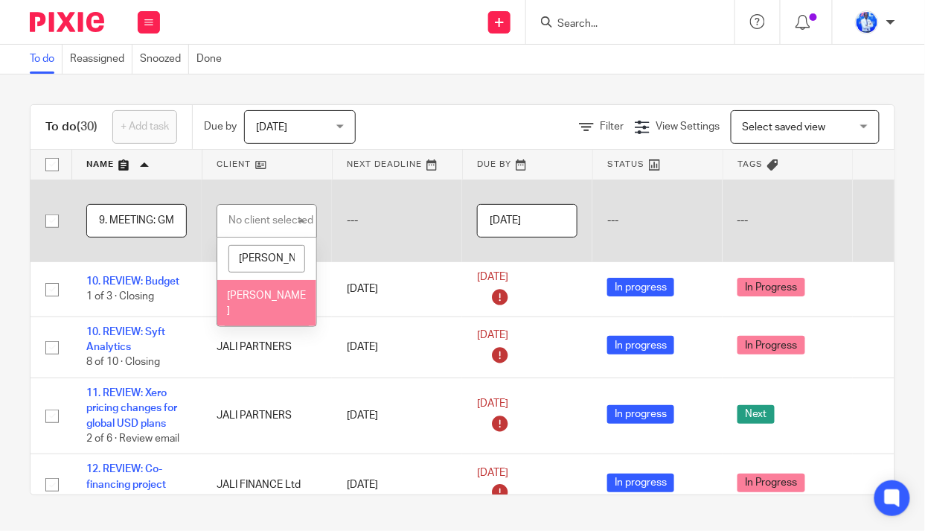
type input "FELIX"
click at [260, 302] on li "[PERSON_NAME]" at bounding box center [266, 302] width 99 height 45
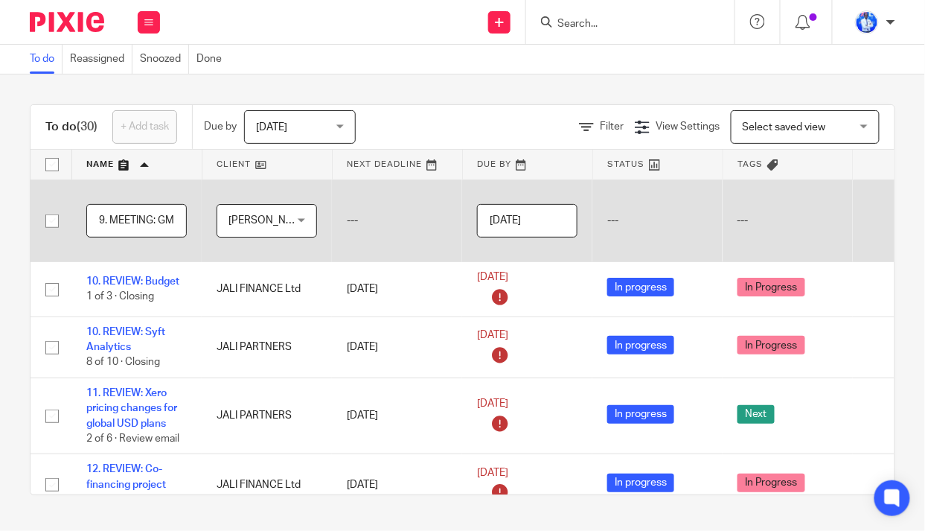
scroll to position [0, 127]
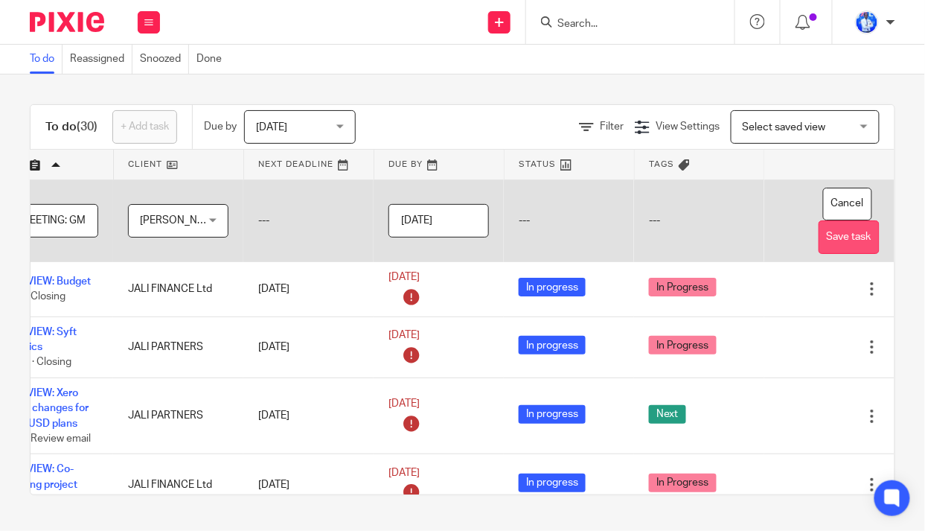
click at [821, 235] on button "Save task" at bounding box center [849, 236] width 61 height 33
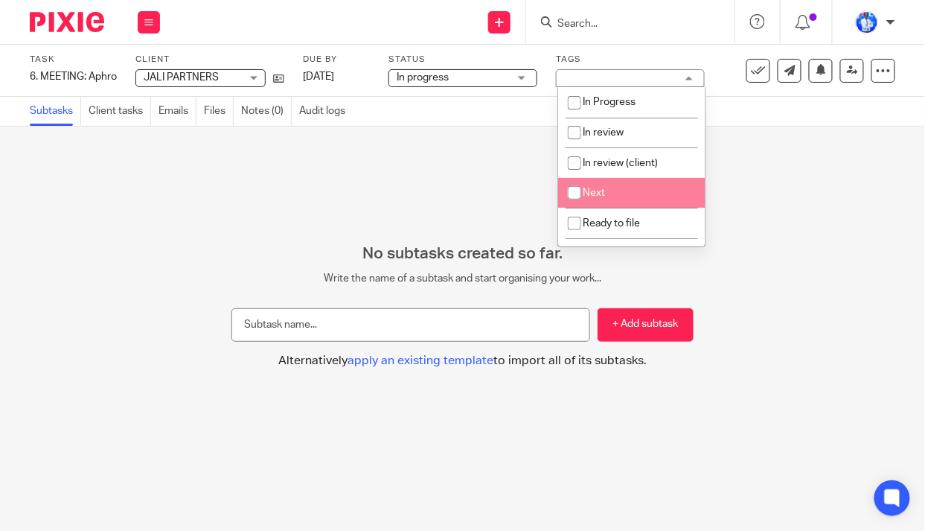
click at [601, 188] on span "Next" at bounding box center [595, 193] width 22 height 10
checkbox input "true"
click at [359, 173] on div "No subtasks created so far. Write the name of a subtask and start organising yo…" at bounding box center [462, 329] width 925 height 404
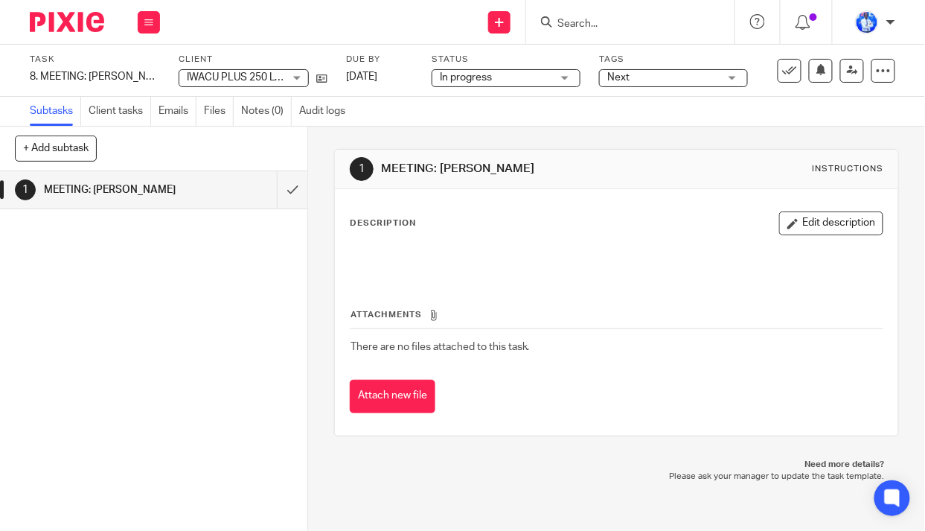
click at [397, 125] on div "Subtasks Client tasks Emails Files Notes (0) Audit logs" at bounding box center [462, 112] width 925 height 30
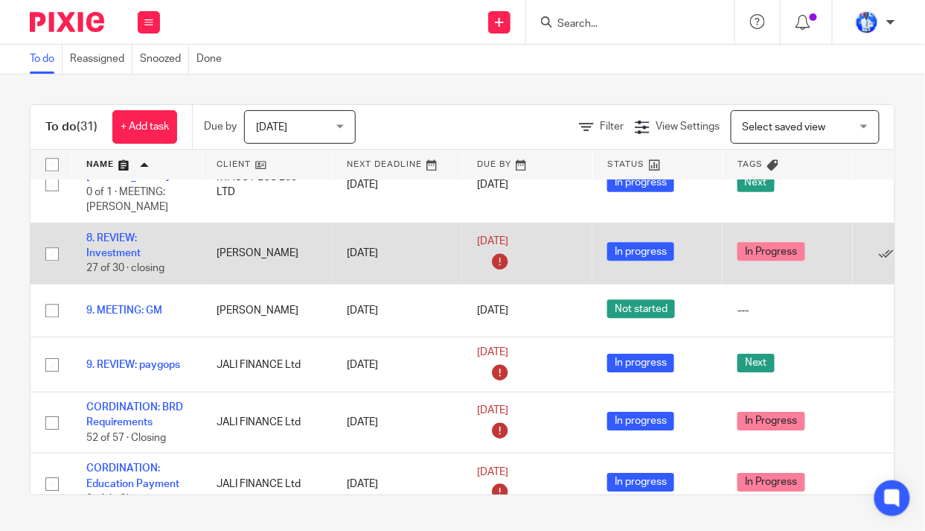
scroll to position [811, 0]
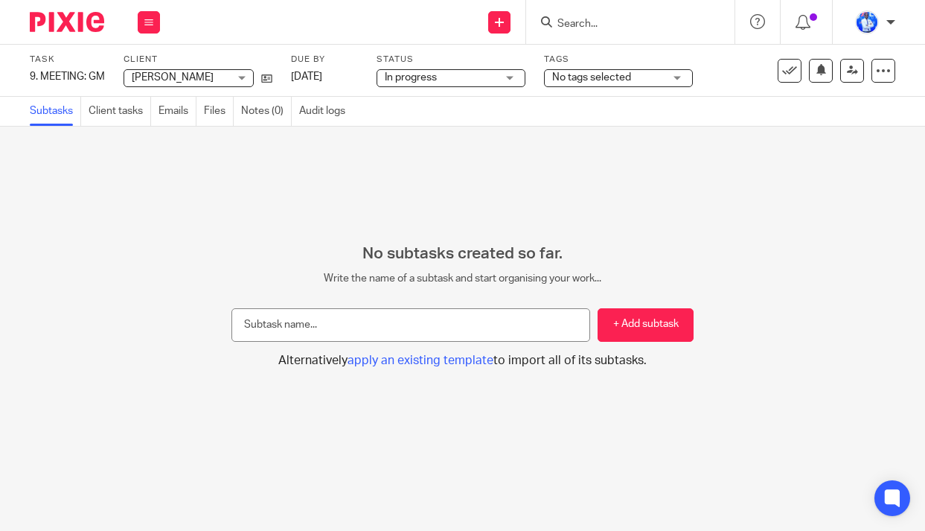
click at [624, 80] on span "No tags selected" at bounding box center [591, 77] width 79 height 10
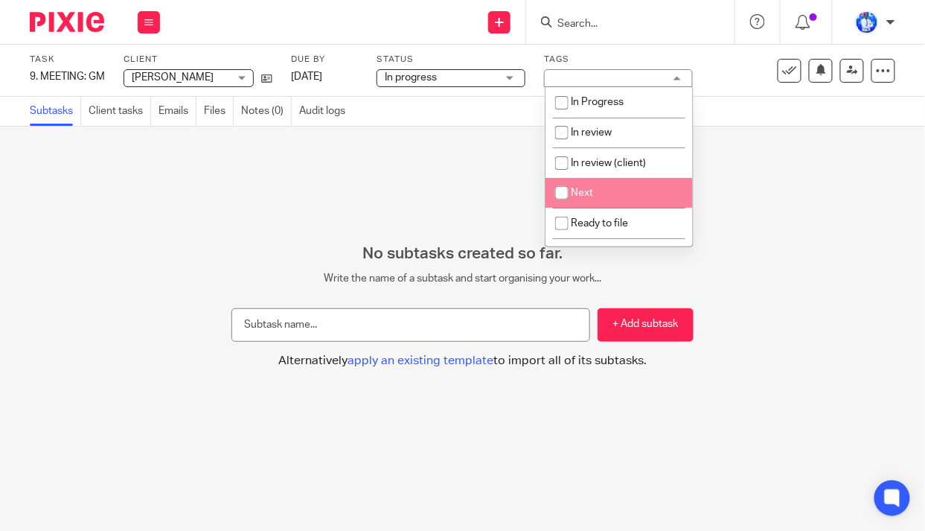
click at [617, 190] on li "Next" at bounding box center [619, 193] width 147 height 31
checkbox input "true"
click at [428, 190] on div "No subtasks created so far. Write the name of a subtask and start organising yo…" at bounding box center [462, 329] width 925 height 404
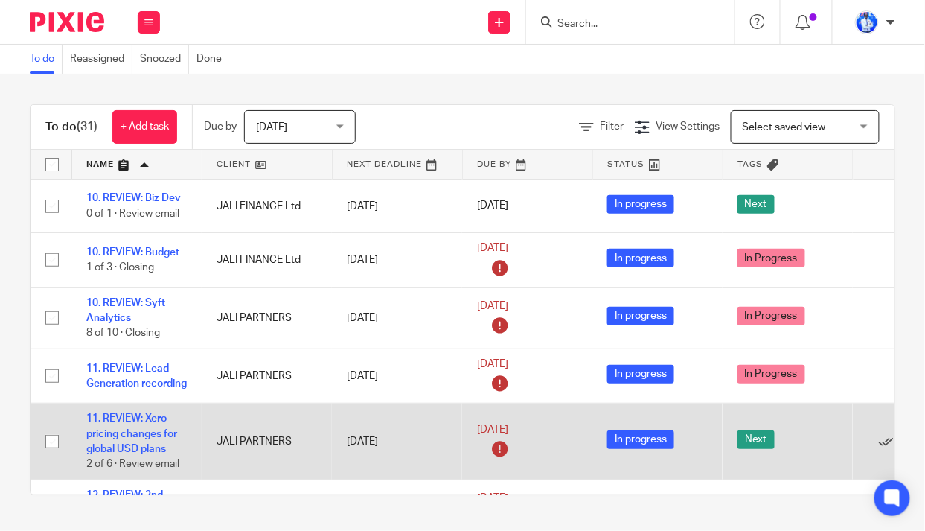
scroll to position [202, 0]
